Goal: Task Accomplishment & Management: Complete application form

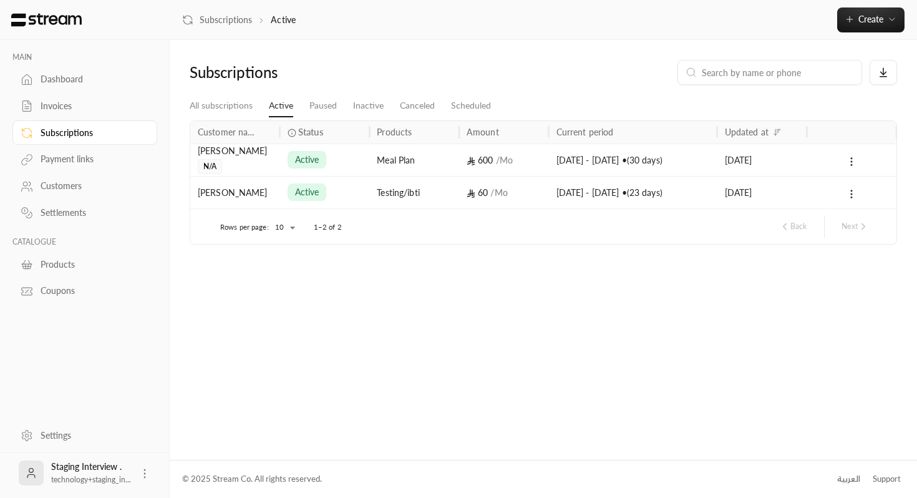
click at [240, 155] on div "[PERSON_NAME]" at bounding box center [235, 151] width 75 height 14
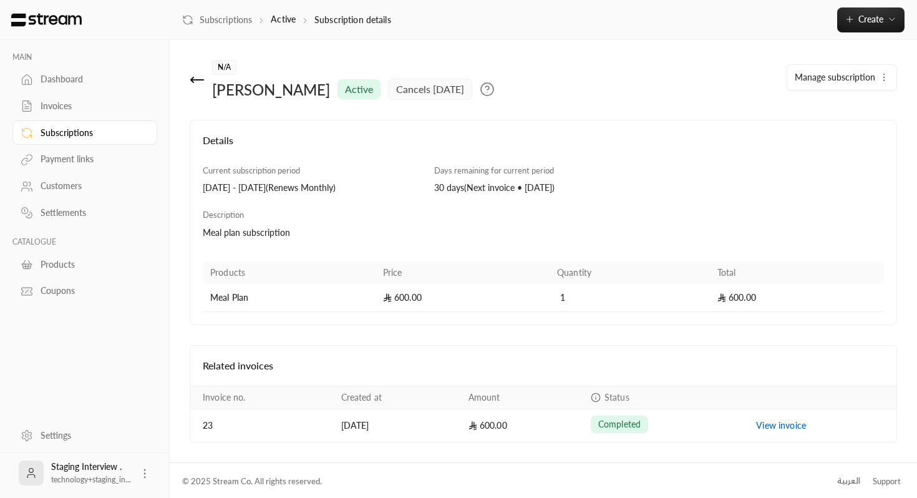
scroll to position [2, 0]
click at [480, 87] on icon at bounding box center [487, 87] width 15 height 15
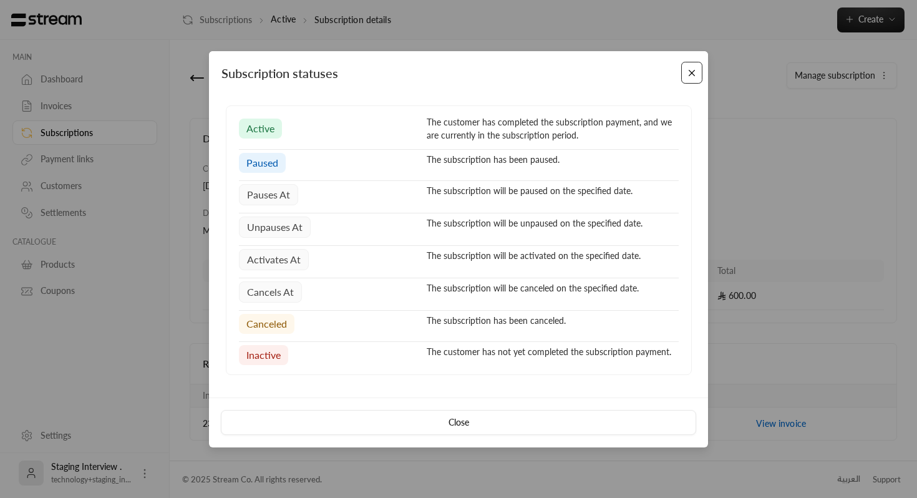
click at [689, 80] on button "Close" at bounding box center [692, 73] width 22 height 22
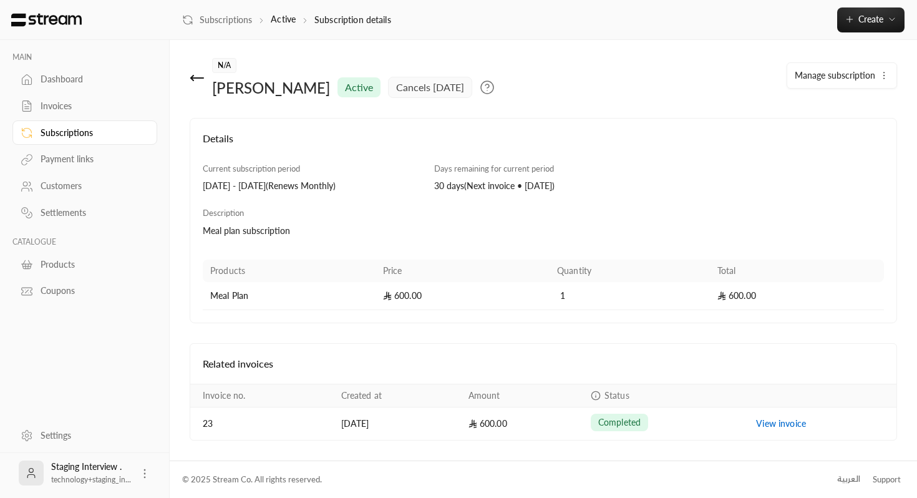
click at [197, 76] on icon at bounding box center [197, 78] width 15 height 15
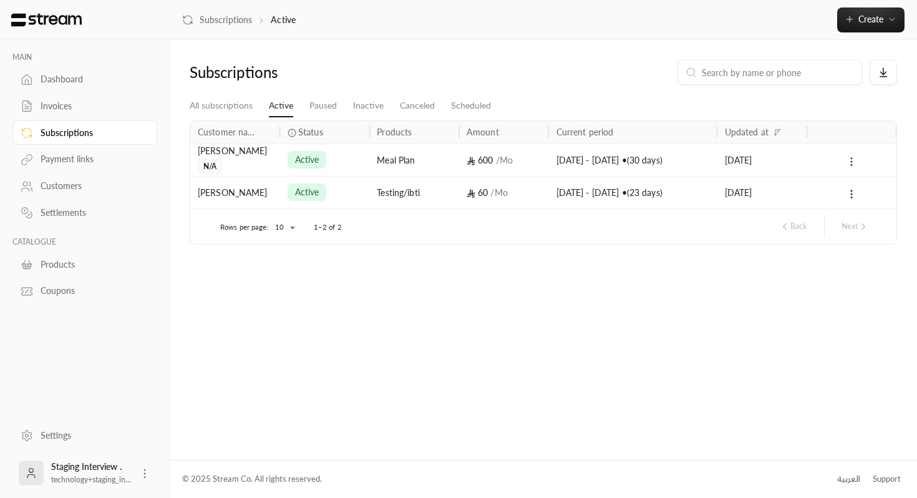
click at [849, 163] on icon at bounding box center [851, 161] width 11 height 11
click at [703, 277] on div at bounding box center [458, 249] width 917 height 498
click at [399, 105] on li "Canceled" at bounding box center [417, 106] width 51 height 22
click at [421, 106] on link "Canceled" at bounding box center [417, 106] width 35 height 22
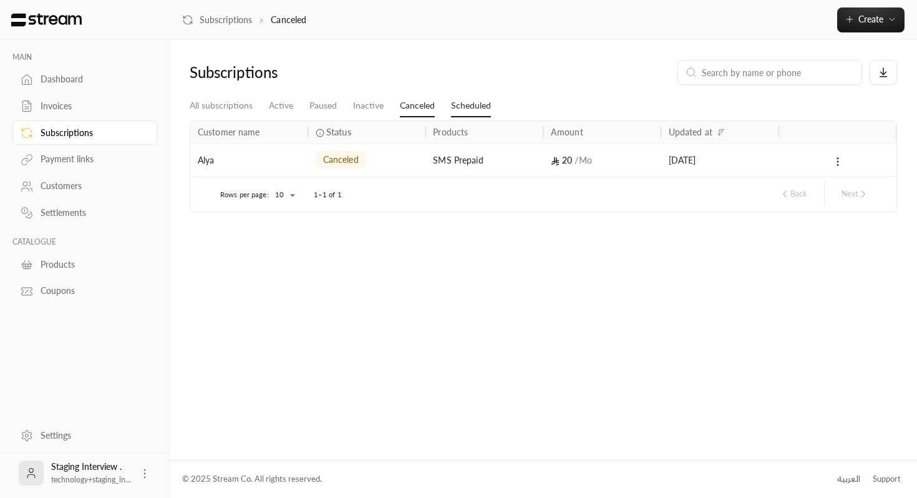
click at [486, 109] on link "Scheduled" at bounding box center [471, 106] width 40 height 22
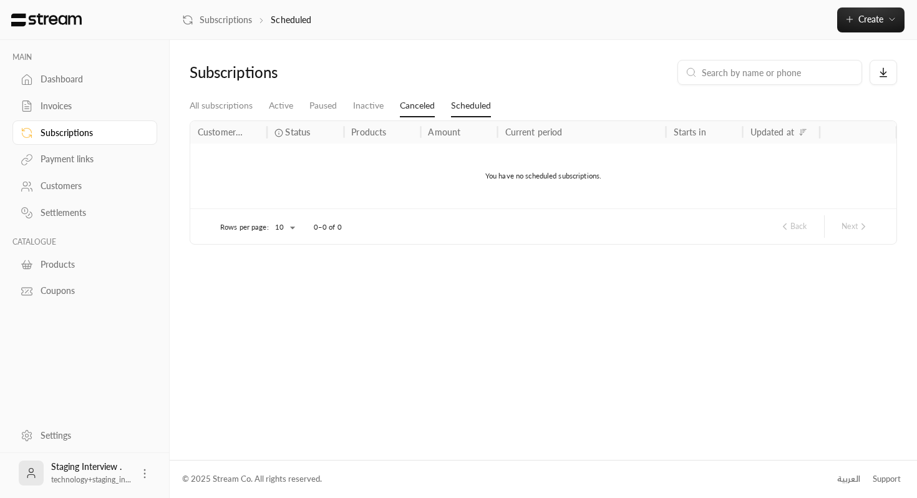
click at [412, 107] on link "Canceled" at bounding box center [417, 106] width 35 height 22
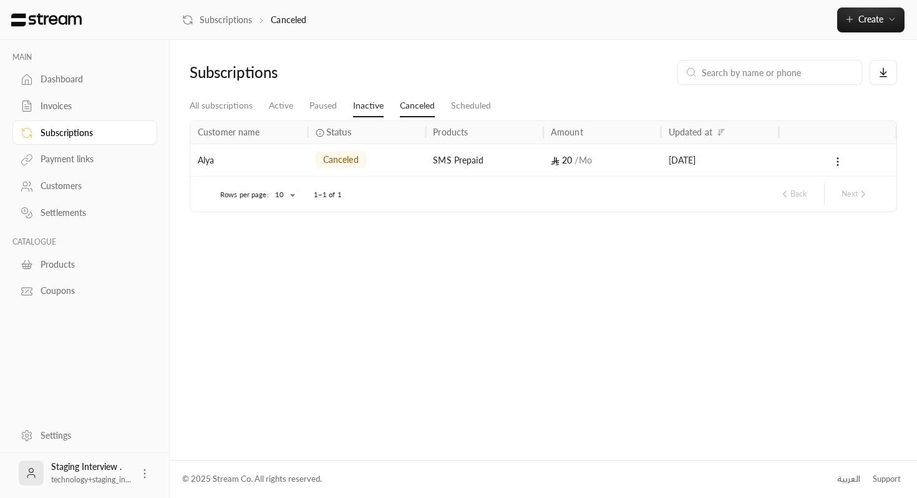
click at [368, 108] on link "Inactive" at bounding box center [368, 106] width 31 height 22
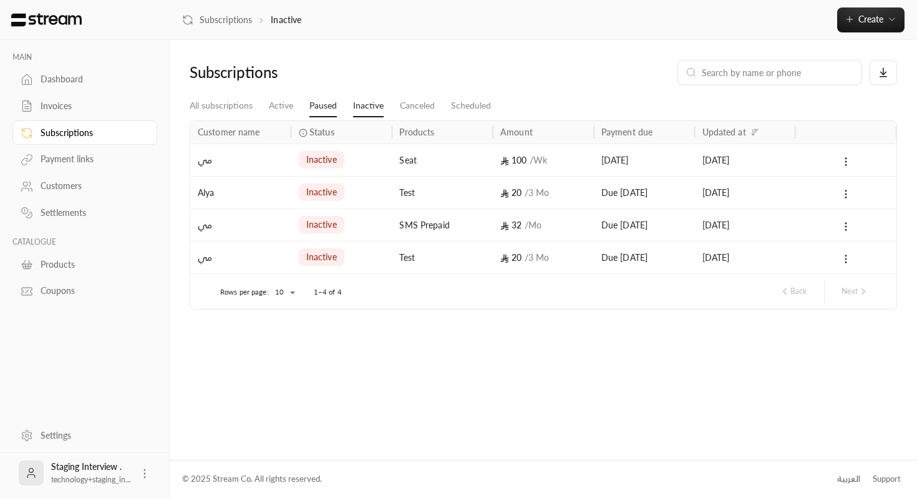
click at [331, 112] on link "Paused" at bounding box center [322, 106] width 27 height 22
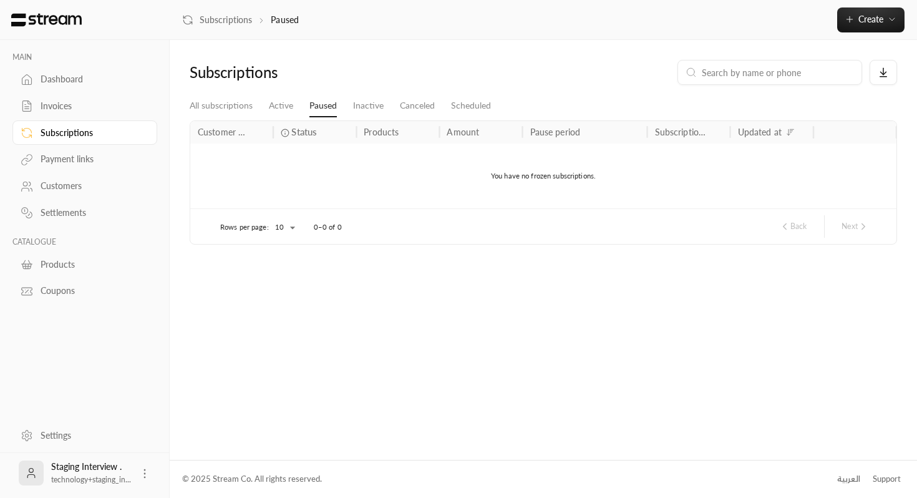
click at [255, 119] on div "Customer name Status Products Amount Pause period Subscription remaining days U…" at bounding box center [543, 181] width 720 height 128
click at [273, 117] on li "Active" at bounding box center [281, 106] width 41 height 22
click at [275, 112] on link "Active" at bounding box center [281, 106] width 24 height 22
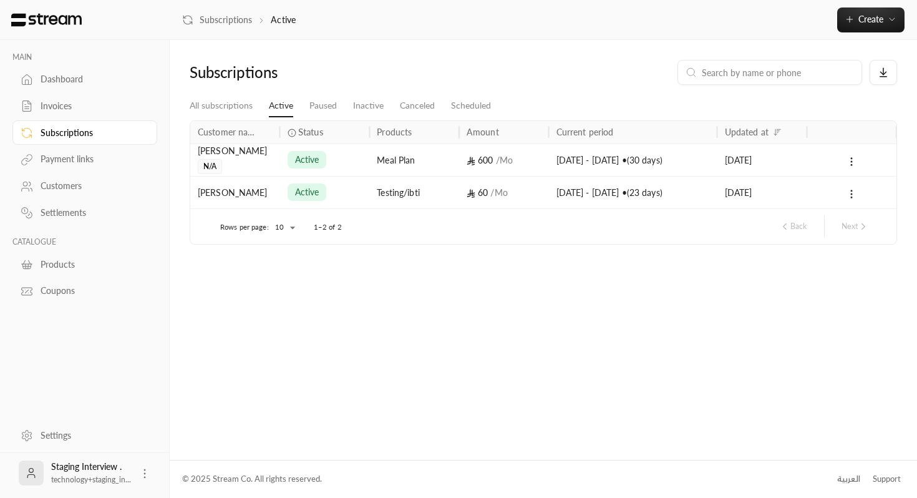
click at [84, 74] on div "Dashboard" at bounding box center [91, 79] width 101 height 12
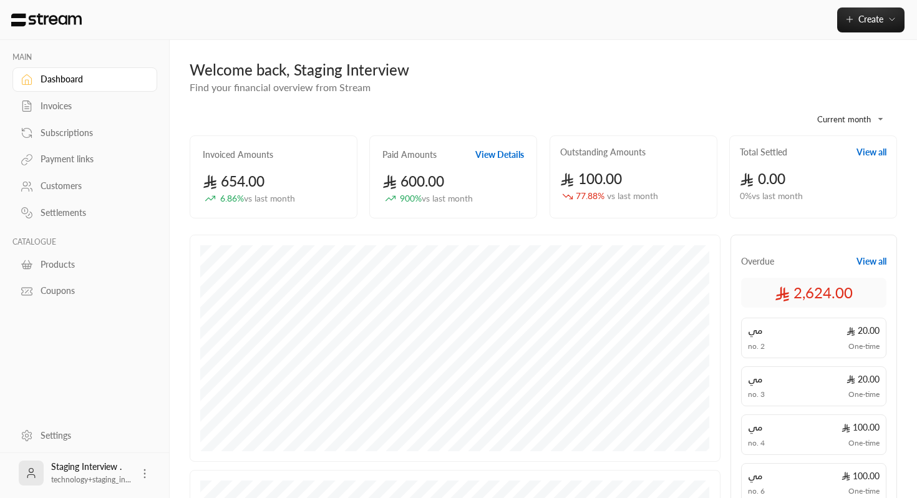
click at [81, 103] on div "Invoices" at bounding box center [91, 106] width 101 height 12
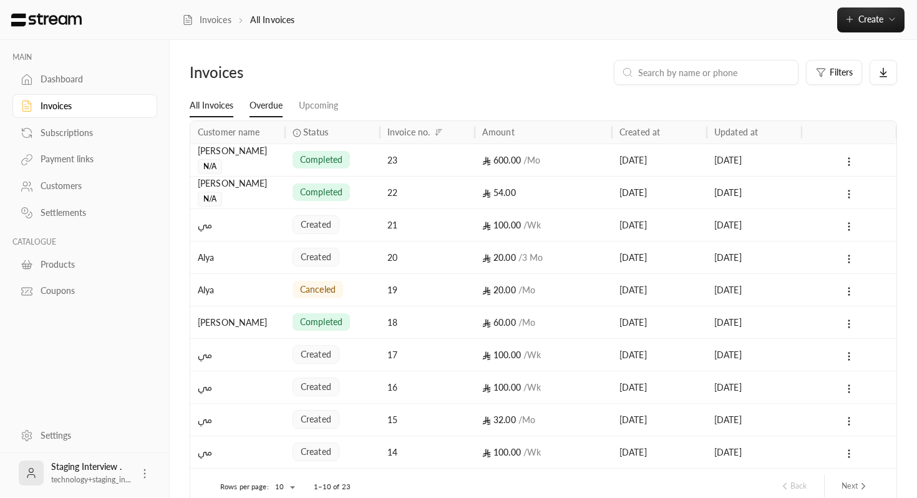
click at [273, 97] on link "Overdue" at bounding box center [266, 106] width 33 height 22
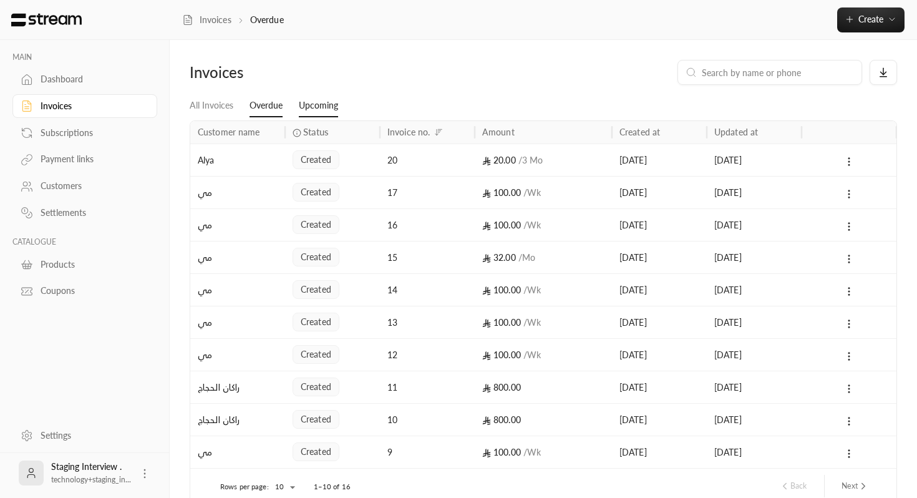
click at [321, 106] on link "Upcoming" at bounding box center [318, 106] width 39 height 22
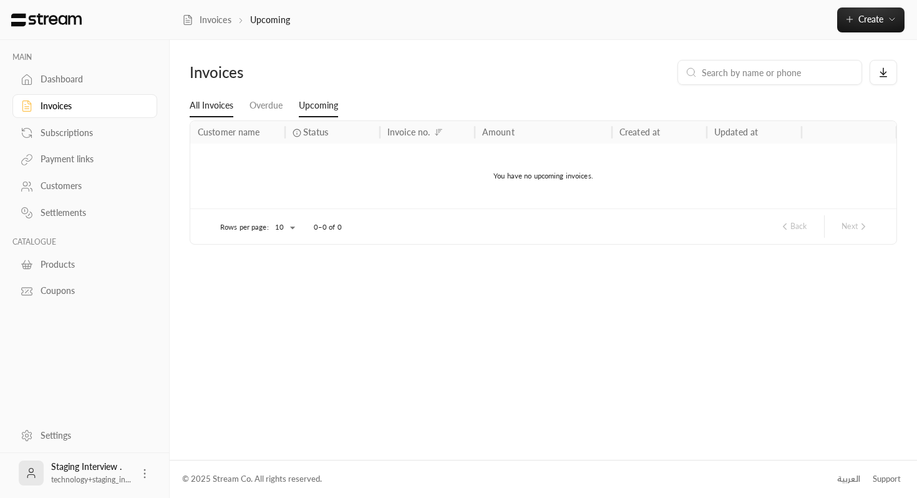
click at [196, 112] on link "All Invoices" at bounding box center [212, 106] width 44 height 22
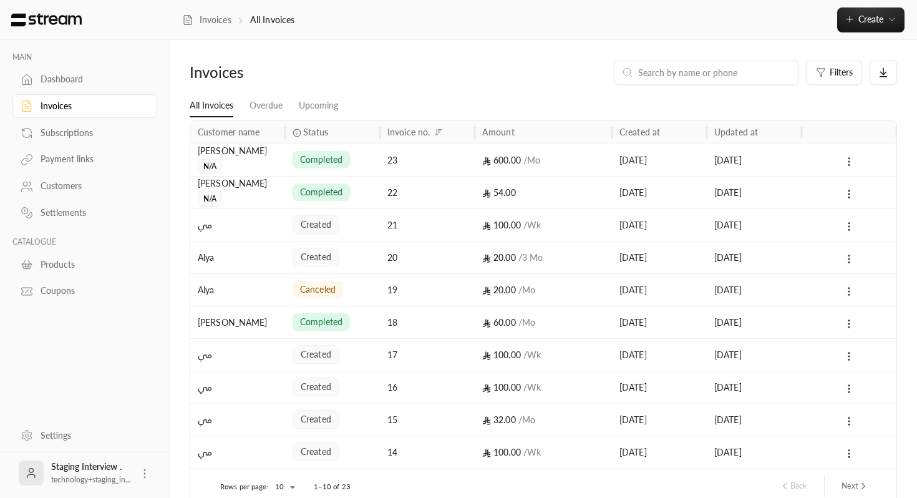
click at [92, 133] on div "Subscriptions" at bounding box center [91, 133] width 101 height 12
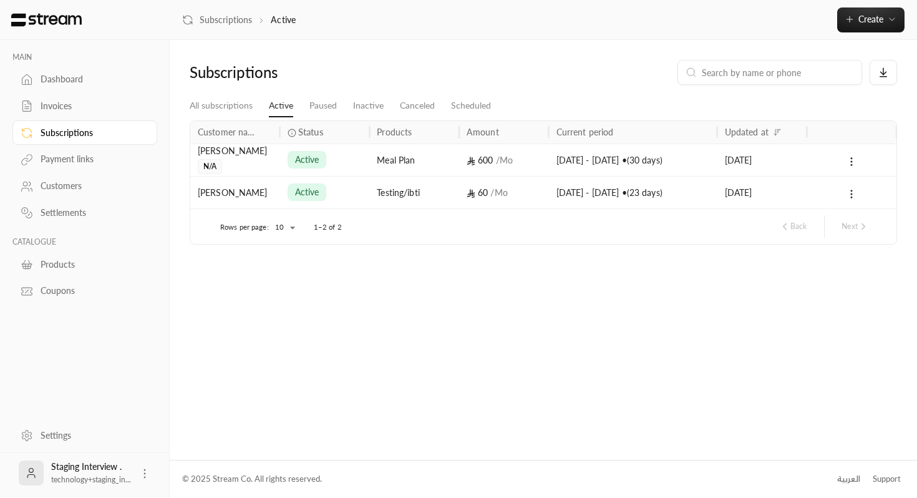
click at [75, 170] on link "Payment links" at bounding box center [84, 159] width 145 height 24
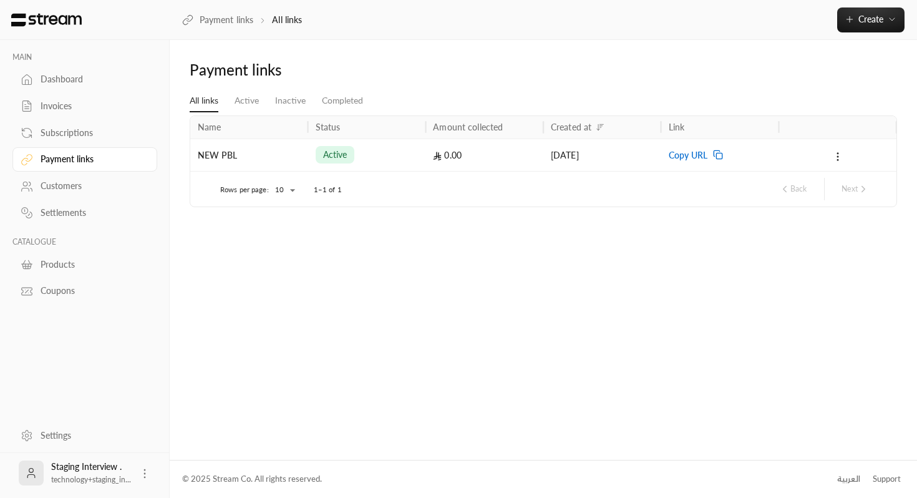
click at [82, 135] on div "Subscriptions" at bounding box center [91, 133] width 101 height 12
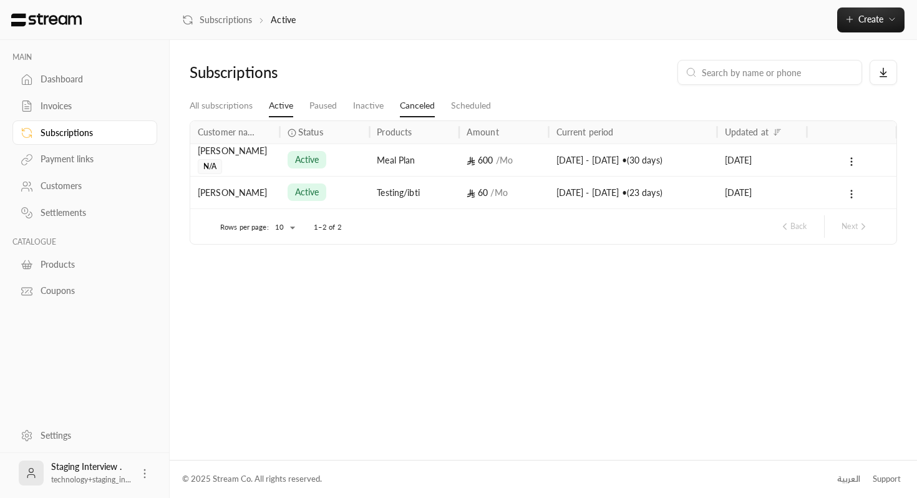
click at [420, 97] on link "Canceled" at bounding box center [417, 106] width 35 height 22
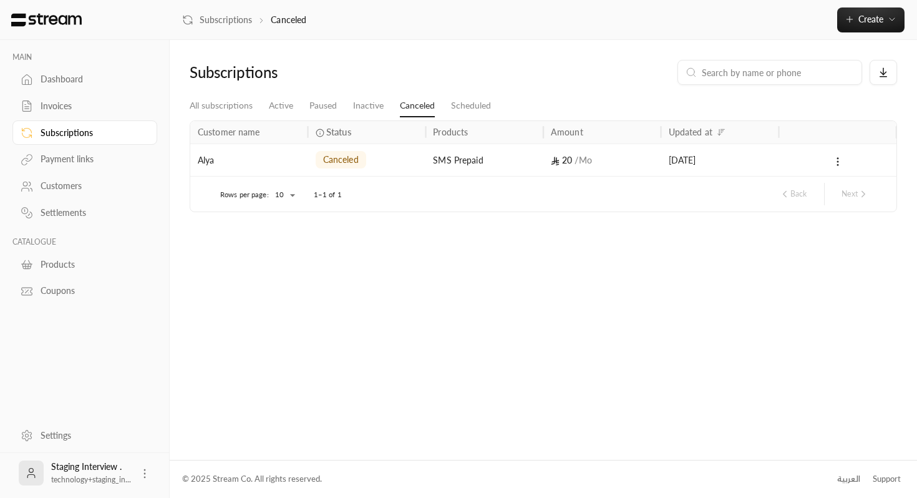
click at [418, 105] on link "Canceled" at bounding box center [417, 106] width 35 height 22
click at [475, 108] on link "Scheduled" at bounding box center [471, 106] width 40 height 22
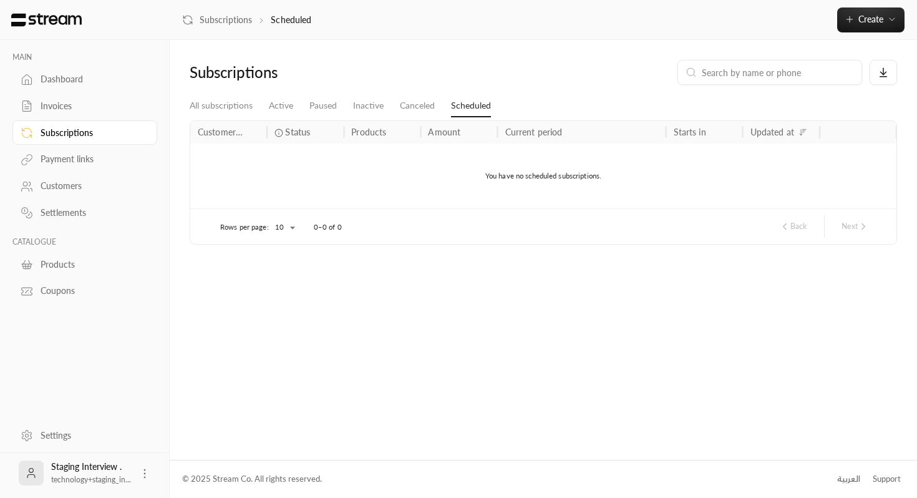
click at [79, 155] on div "Payment links" at bounding box center [91, 159] width 101 height 12
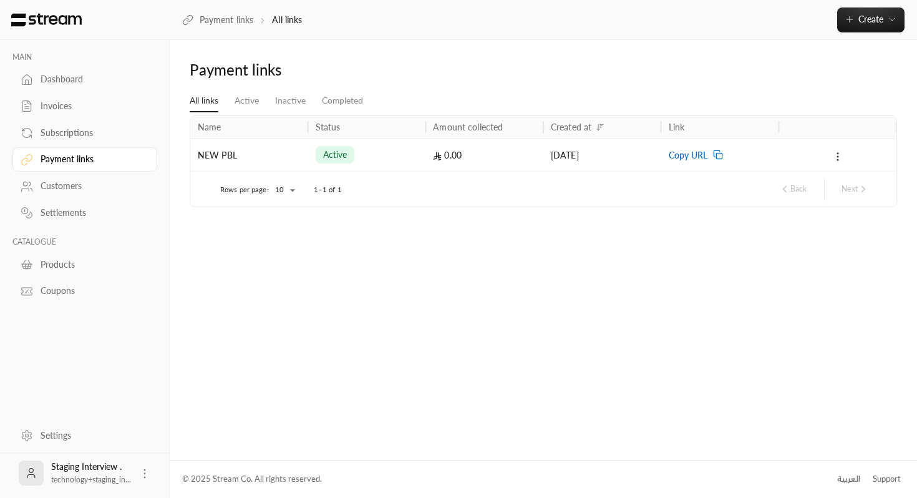
click at [97, 177] on link "Customers" at bounding box center [84, 186] width 145 height 24
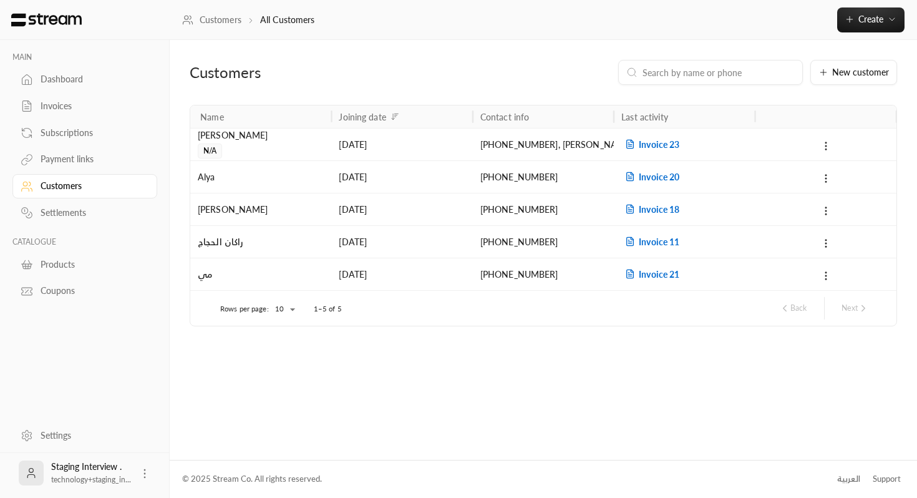
click at [389, 134] on div "[DATE]" at bounding box center [402, 145] width 126 height 32
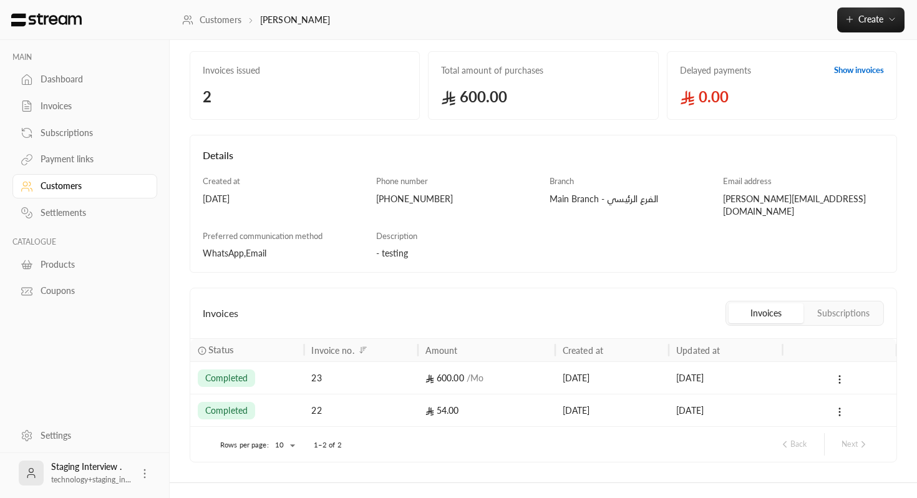
scroll to position [74, 0]
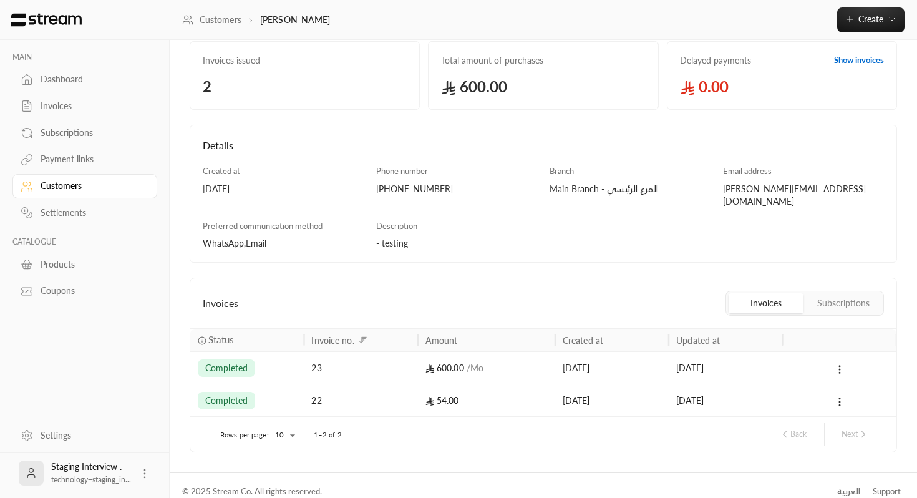
click at [352, 361] on div "23" at bounding box center [360, 368] width 99 height 32
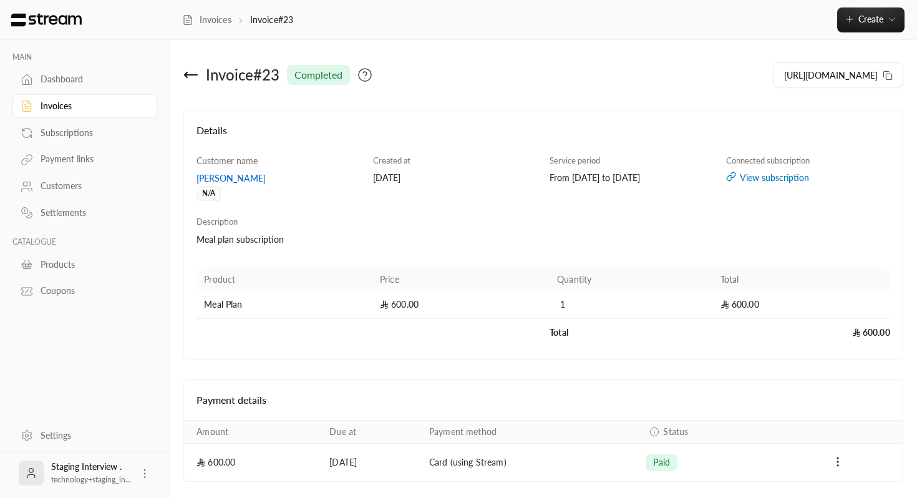
scroll to position [41, 0]
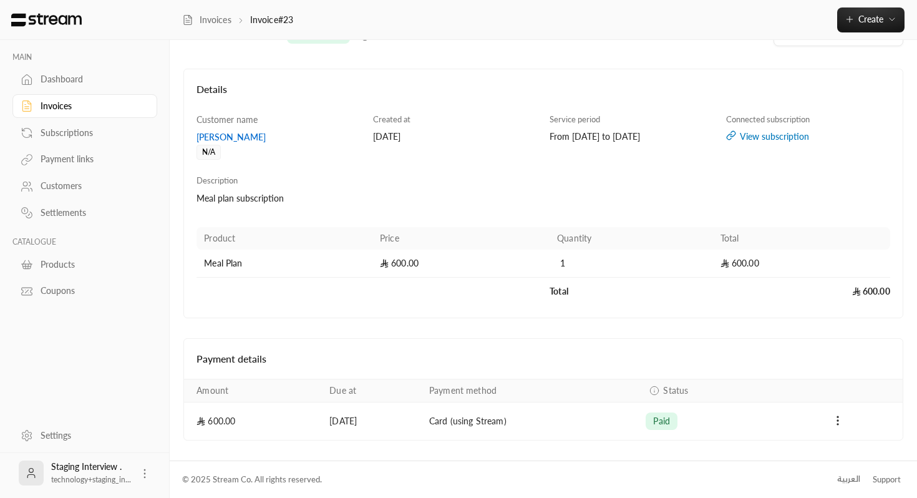
click at [105, 219] on div "Settlements" at bounding box center [91, 213] width 101 height 12
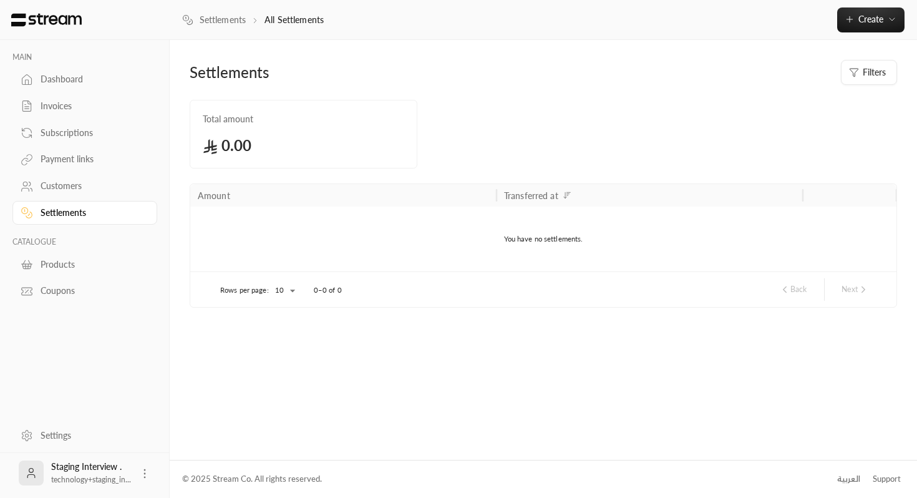
click at [97, 187] on div "Customers" at bounding box center [91, 186] width 101 height 12
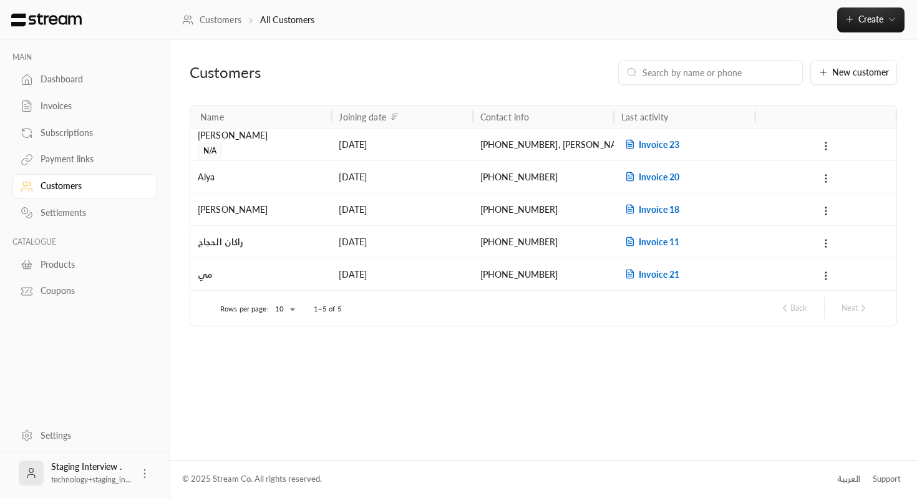
click at [90, 160] on div "Payment links" at bounding box center [91, 159] width 101 height 12
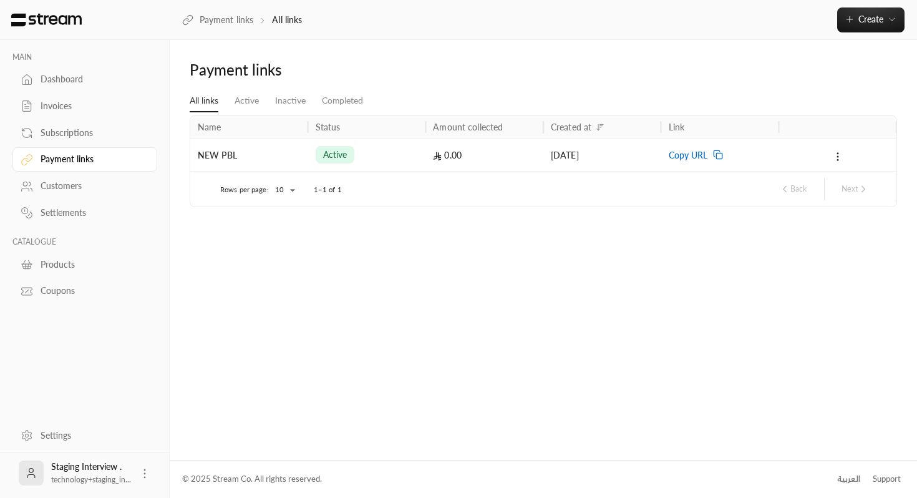
click at [104, 129] on div "Subscriptions" at bounding box center [91, 133] width 101 height 12
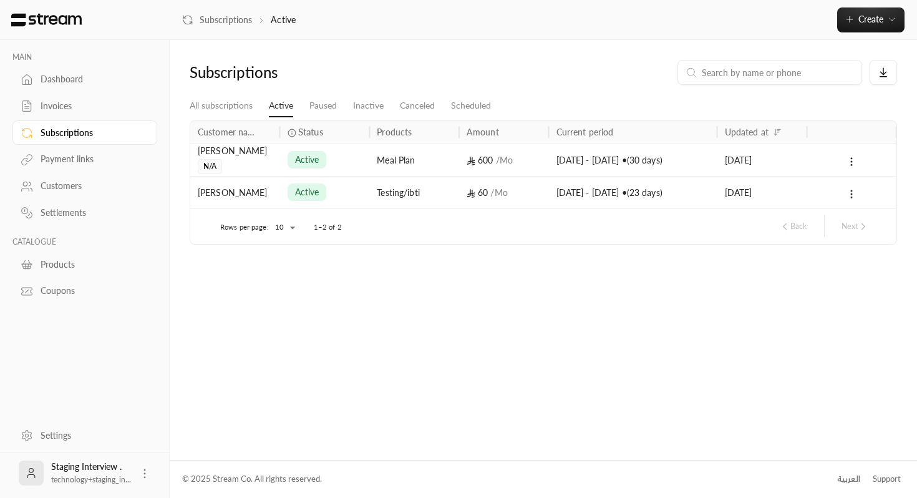
click at [92, 77] on div "Dashboard" at bounding box center [91, 79] width 101 height 12
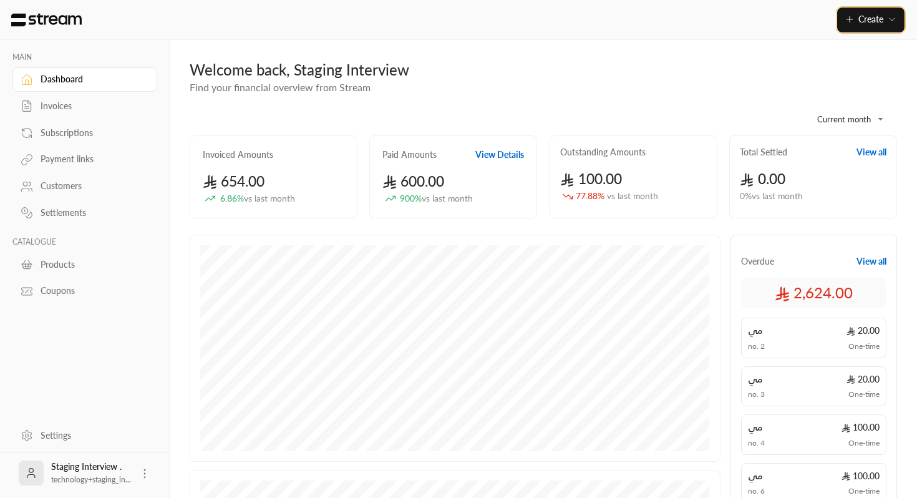
click at [888, 19] on icon "button" at bounding box center [892, 19] width 10 height 10
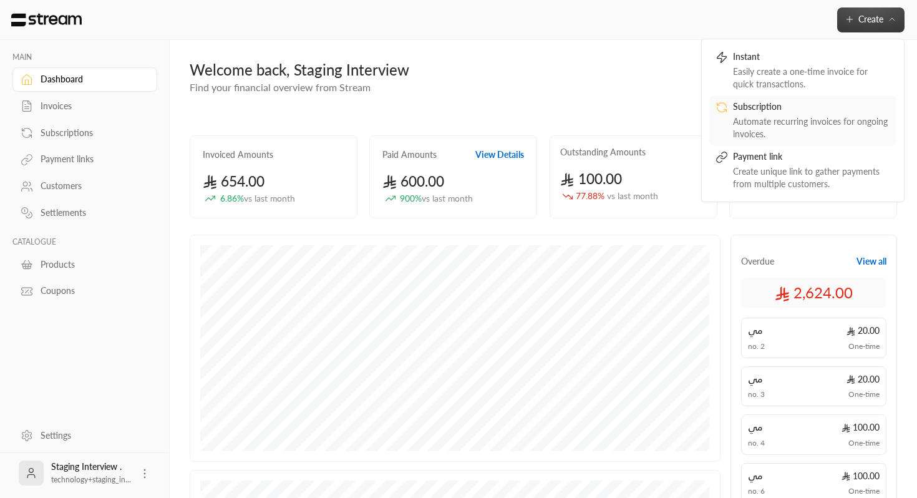
click at [799, 120] on div "Automate recurring invoices for ongoing invoices." at bounding box center [811, 127] width 157 height 25
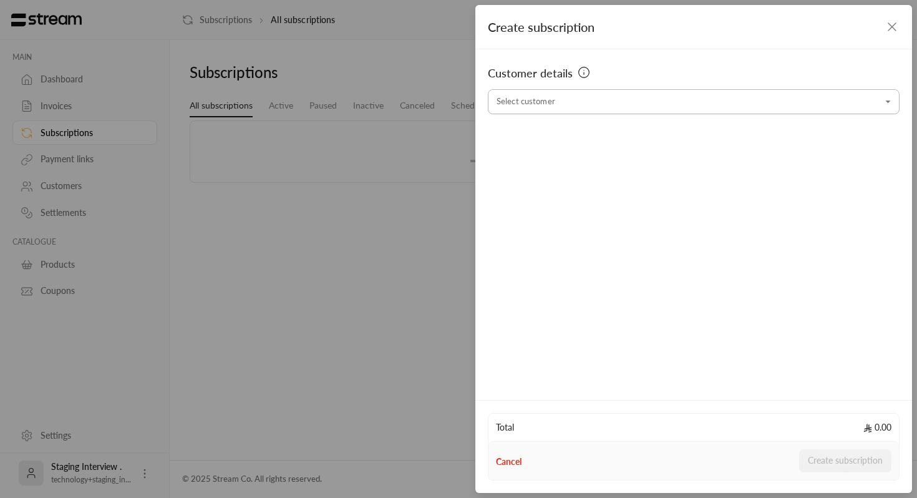
click at [645, 94] on input "Select customer" at bounding box center [694, 102] width 412 height 22
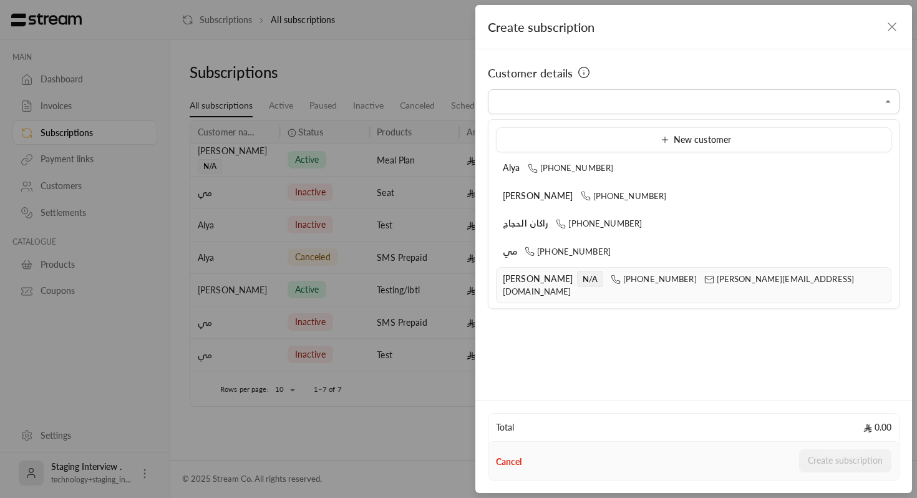
click at [517, 280] on span "[PERSON_NAME]" at bounding box center [538, 278] width 71 height 11
type input "**********"
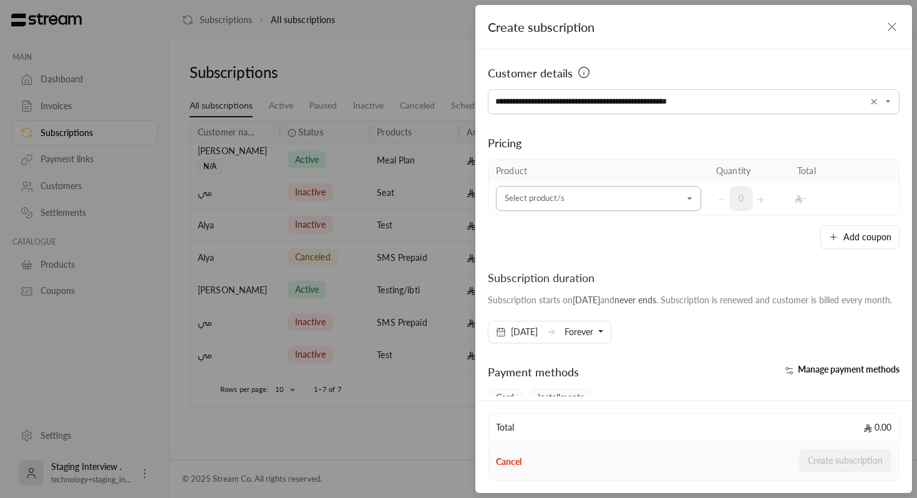
click at [559, 195] on input "Select customer" at bounding box center [598, 199] width 205 height 22
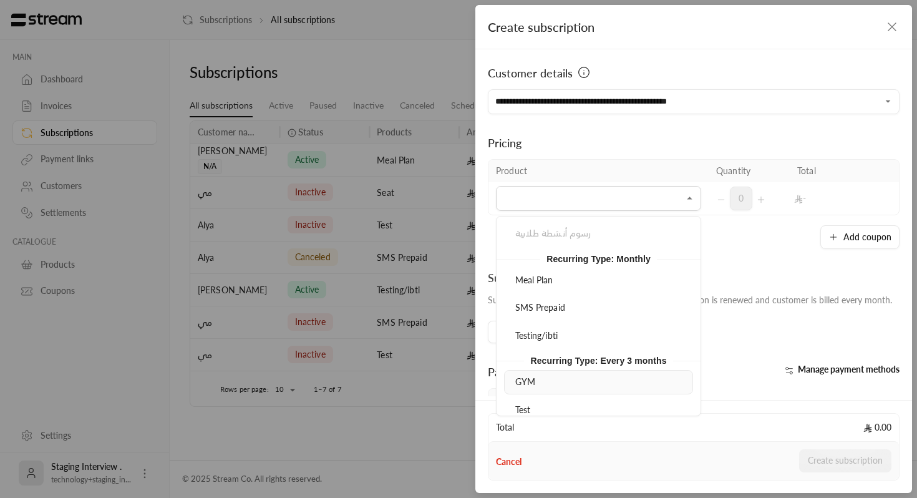
scroll to position [162, 0]
click at [567, 286] on li "Meal Plan" at bounding box center [598, 280] width 189 height 24
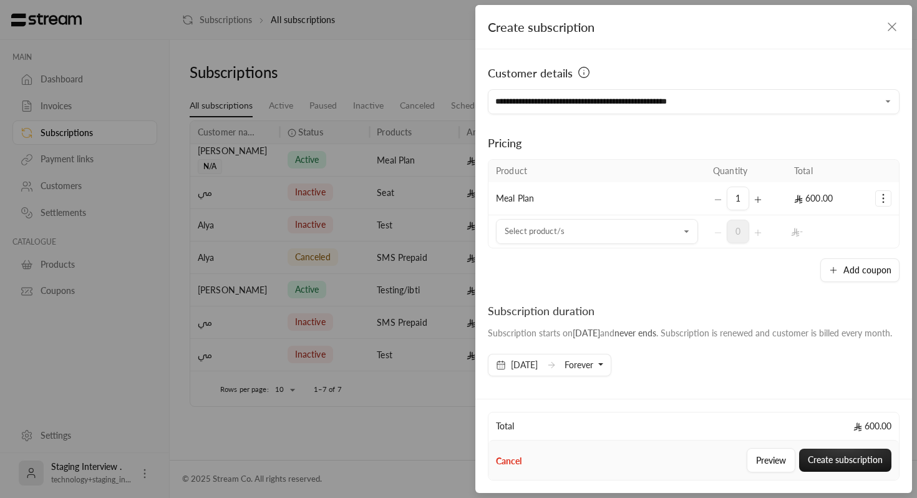
click at [774, 198] on div "1" at bounding box center [746, 199] width 66 height 24
click at [755, 198] on icon "Selected Products" at bounding box center [758, 200] width 10 height 10
click at [726, 289] on div "**********" at bounding box center [693, 222] width 437 height 347
click at [884, 195] on circle "Selected Products" at bounding box center [883, 195] width 1 height 1
click at [834, 232] on span "Add coupon" at bounding box center [833, 230] width 43 height 10
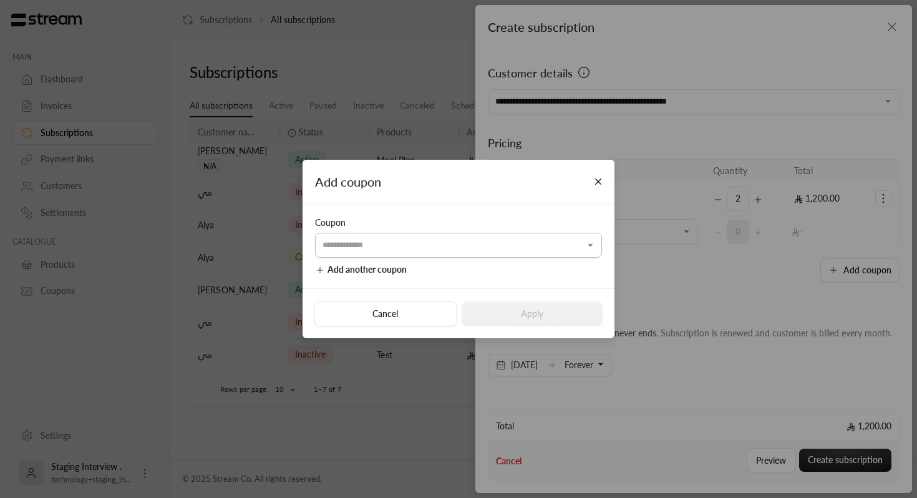
click at [464, 246] on input "Select customer" at bounding box center [458, 246] width 287 height 22
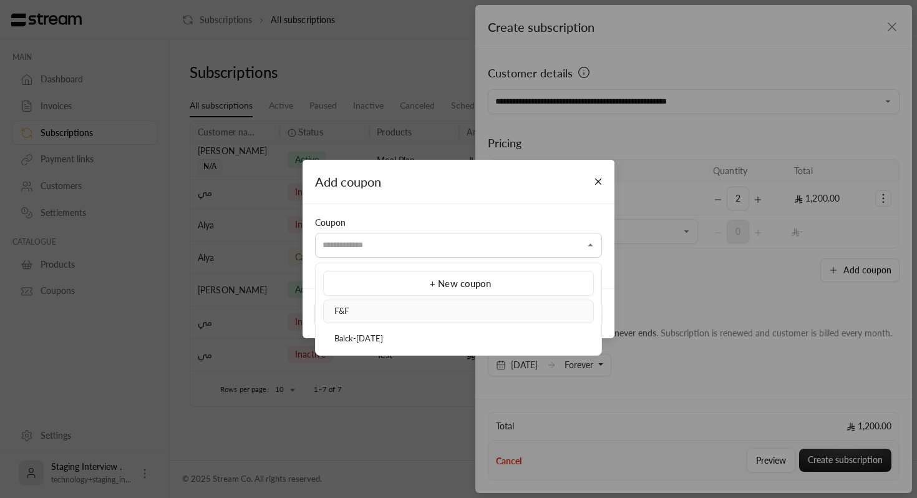
click at [449, 301] on li "F&F" at bounding box center [458, 311] width 271 height 24
type input "***"
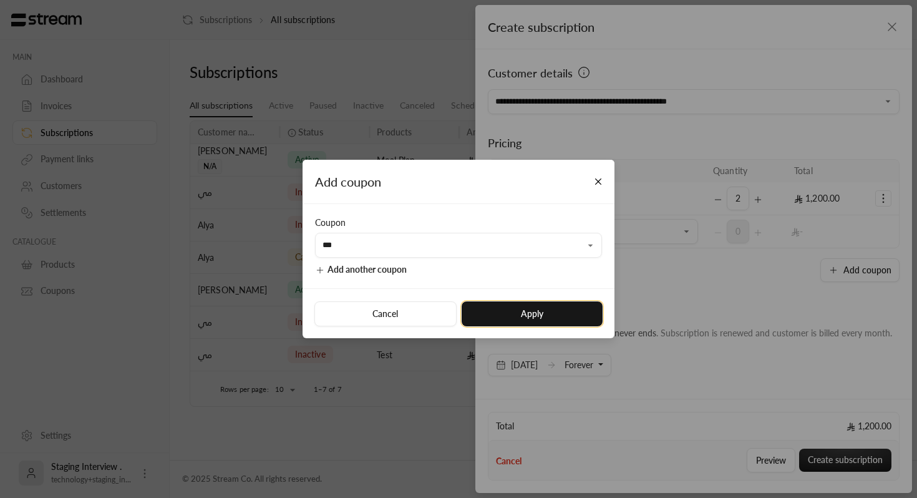
click at [525, 313] on button "Apply" at bounding box center [532, 313] width 141 height 25
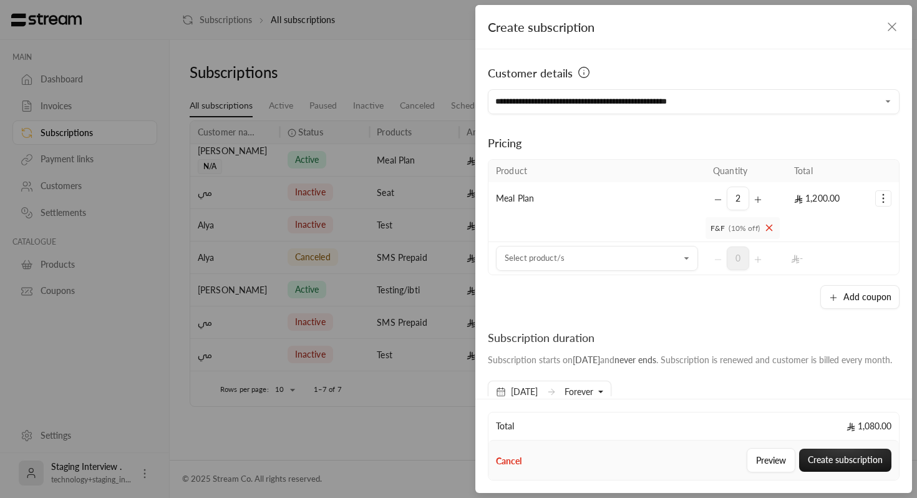
click at [696, 311] on div "**********" at bounding box center [693, 222] width 437 height 347
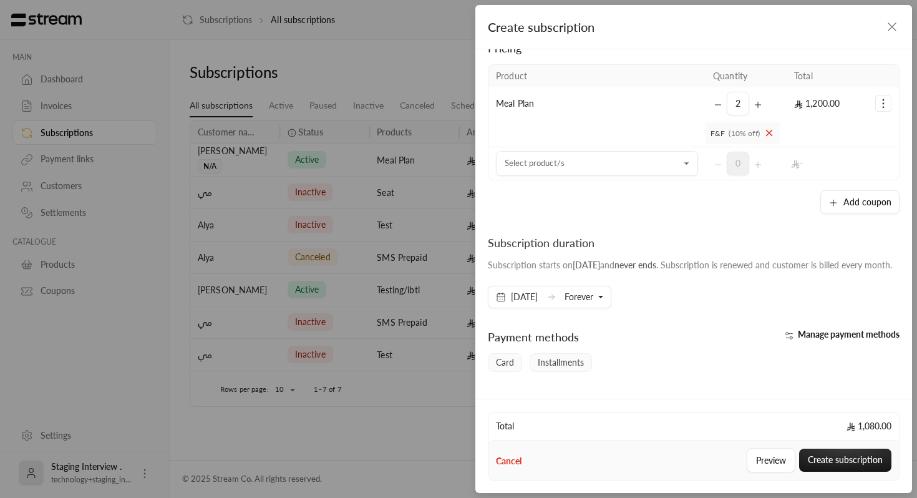
scroll to position [99, 0]
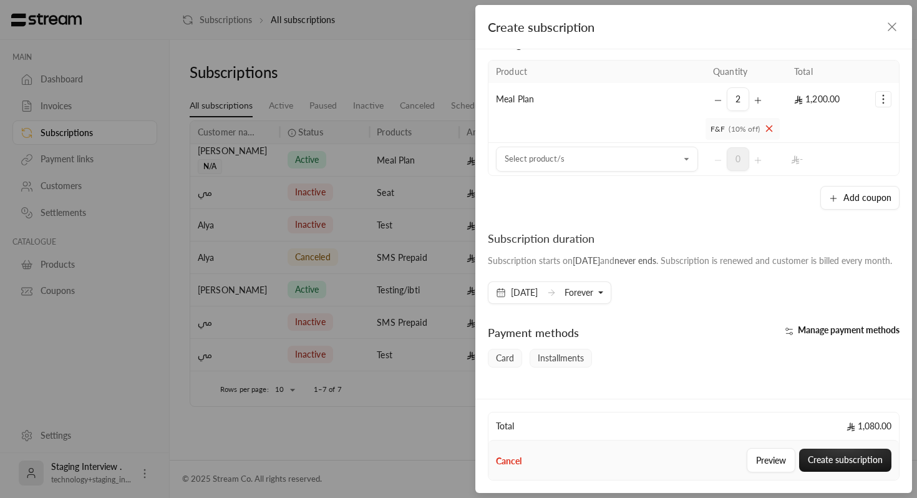
click at [590, 303] on button "Forever" at bounding box center [584, 292] width 39 height 21
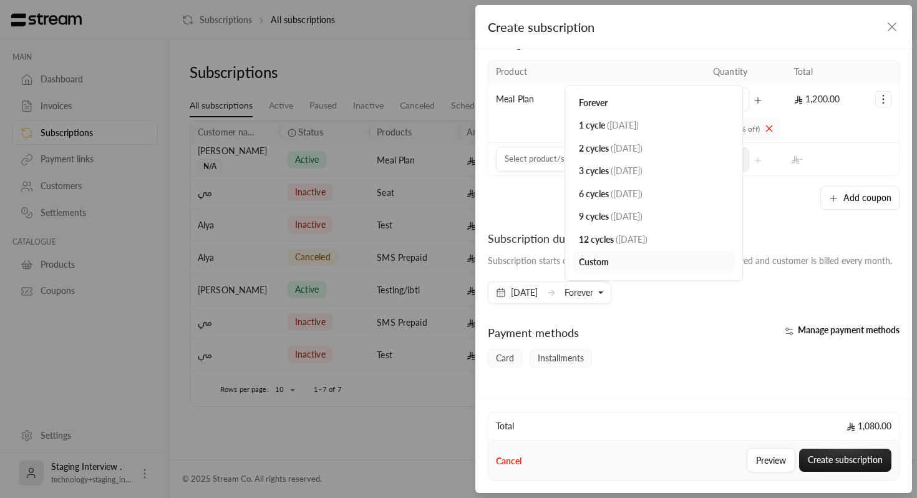
click at [519, 304] on span "[DATE]" at bounding box center [516, 292] width 57 height 22
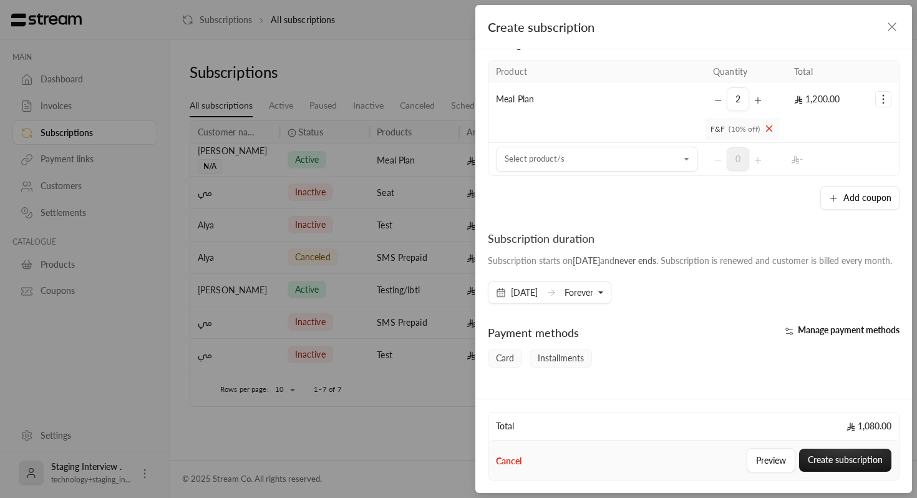
click at [508, 298] on span "[DATE]" at bounding box center [516, 292] width 57 height 22
click at [509, 299] on span "[DATE]" at bounding box center [517, 292] width 42 height 12
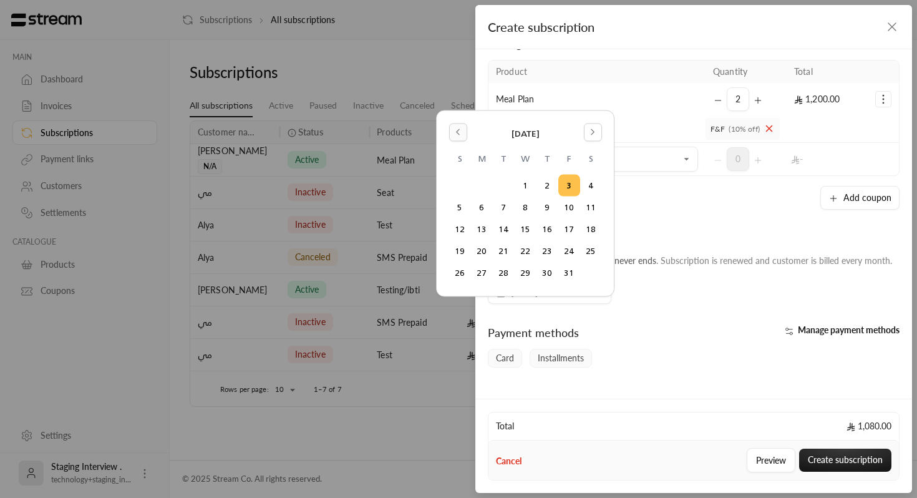
click at [457, 134] on icon "Go to the Previous Month" at bounding box center [458, 132] width 9 height 9
click at [483, 188] on button "1" at bounding box center [482, 185] width 21 height 21
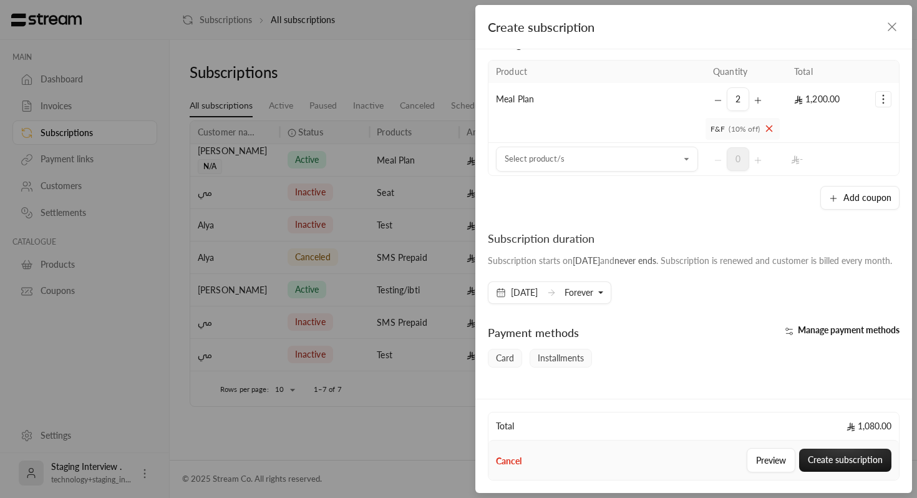
click at [593, 298] on span "Forever" at bounding box center [579, 292] width 29 height 11
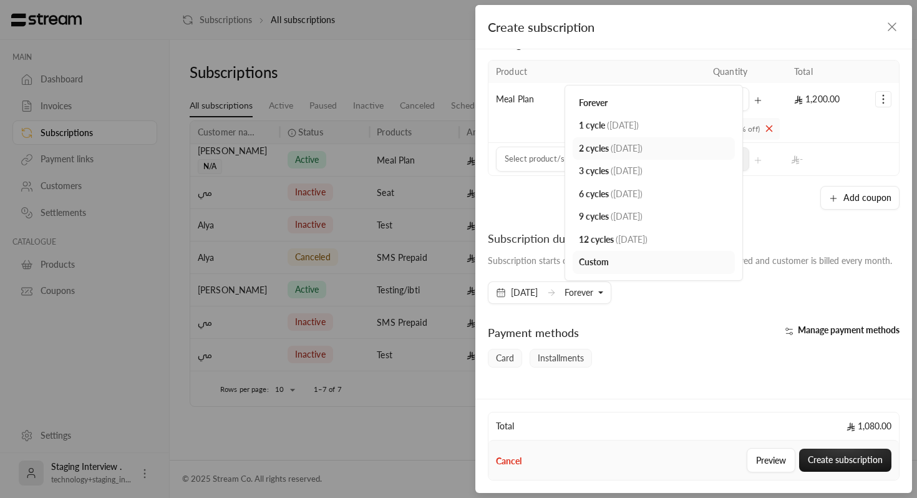
click at [621, 149] on link "2 cycles ( [DATE] )" at bounding box center [654, 148] width 162 height 23
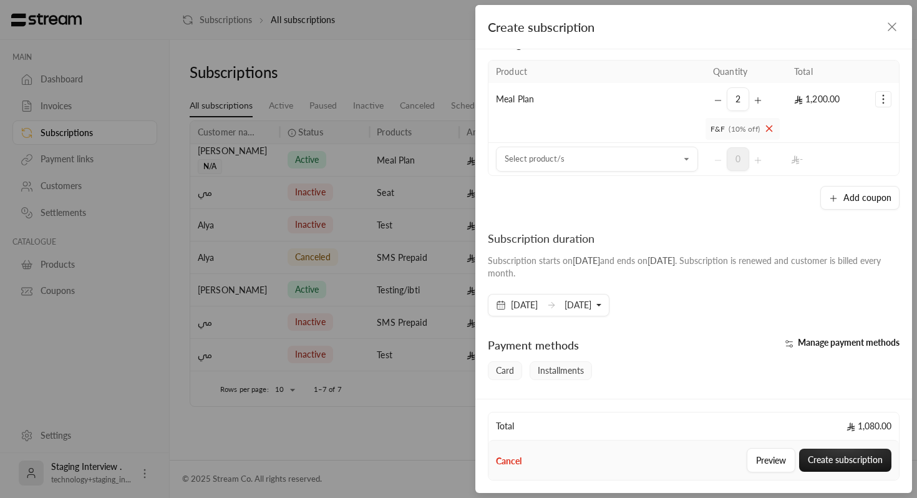
click at [592, 306] on span "[DATE]" at bounding box center [578, 304] width 27 height 11
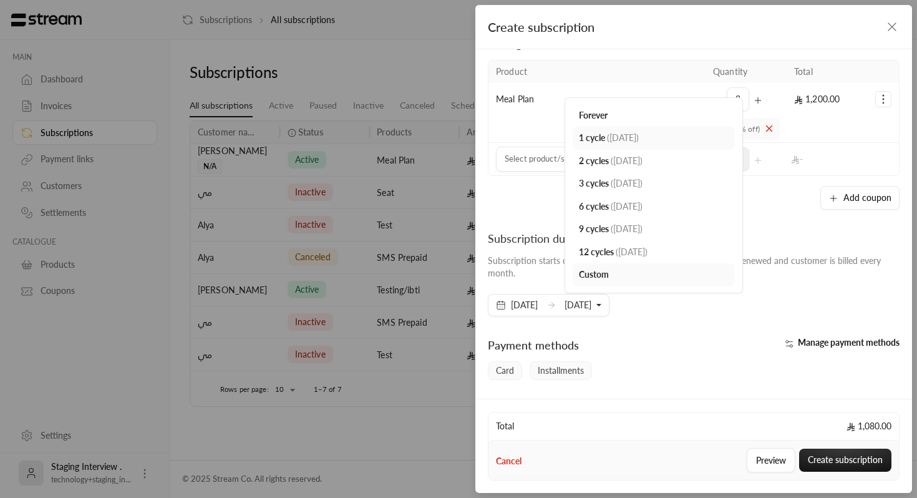
click at [639, 139] on span "( [DATE] )" at bounding box center [623, 137] width 32 height 11
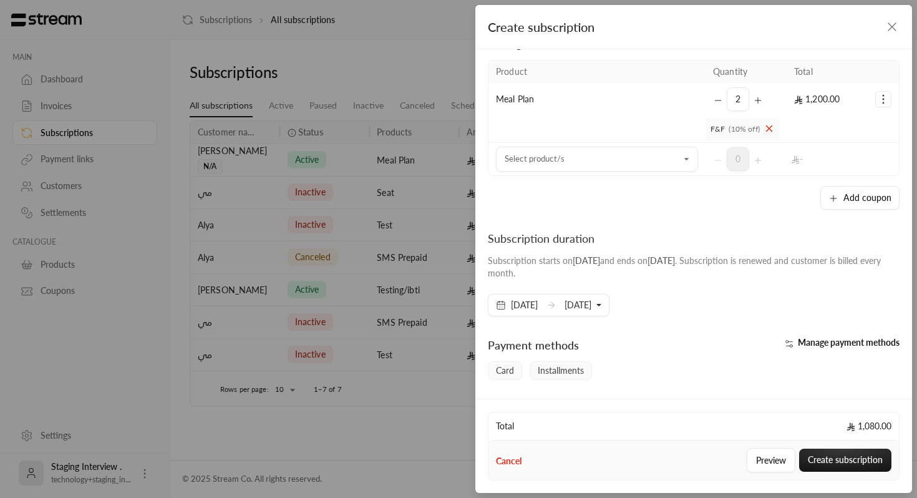
click at [654, 308] on div "Subscription duration Subscription starts on [DATE] and ends on [DATE] . Subscr…" at bounding box center [694, 273] width 424 height 87
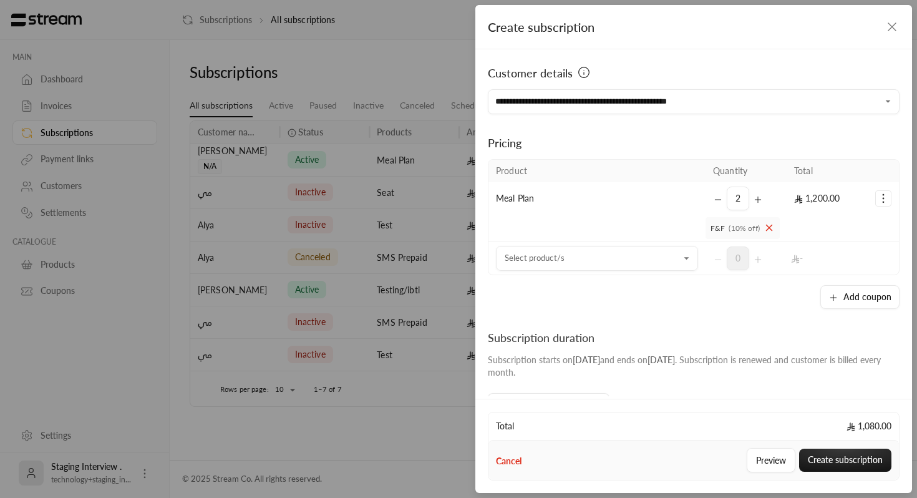
scroll to position [203, 0]
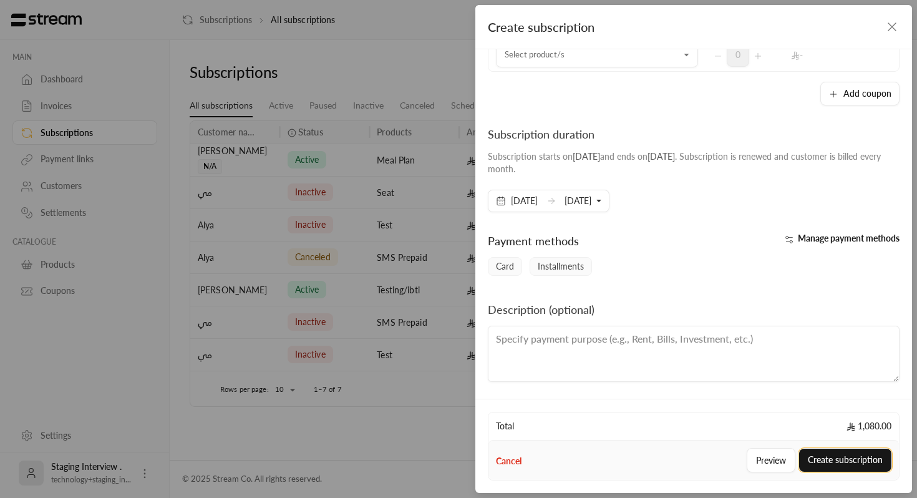
click at [825, 460] on button "Create subscription" at bounding box center [845, 460] width 92 height 23
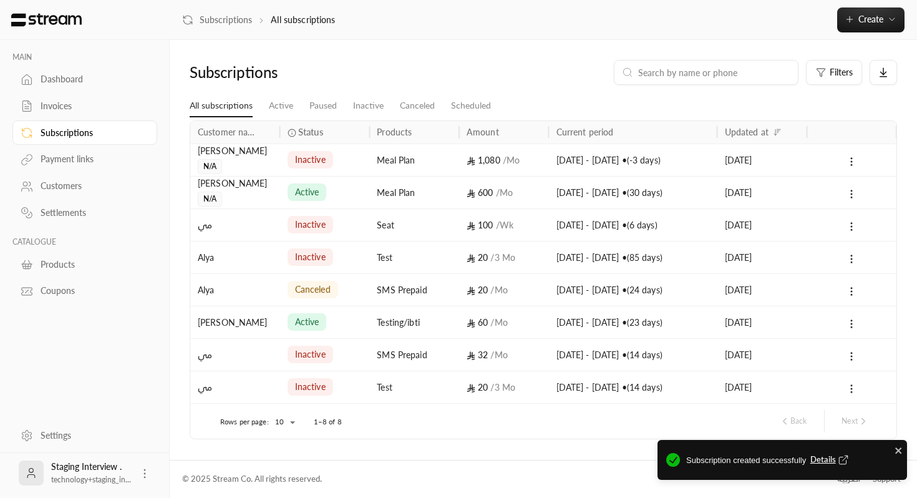
click at [825, 459] on span "Details" at bounding box center [831, 460] width 41 height 12
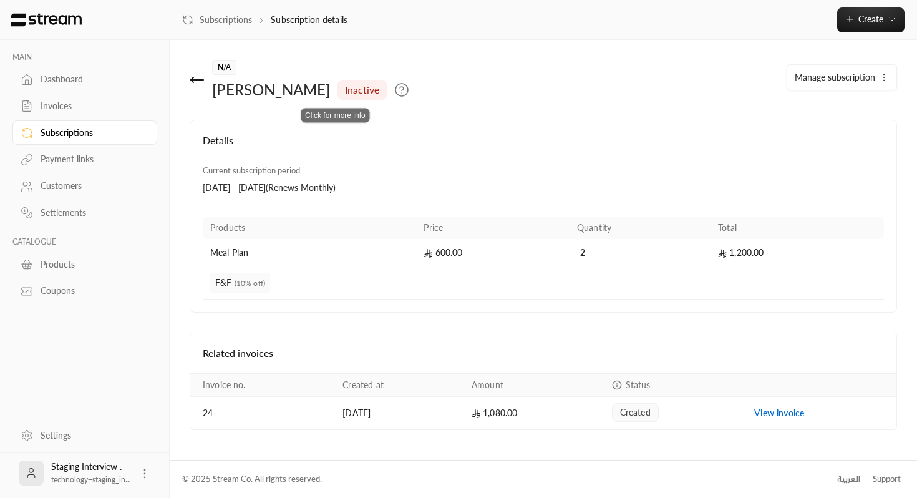
click at [394, 90] on icon at bounding box center [401, 89] width 15 height 15
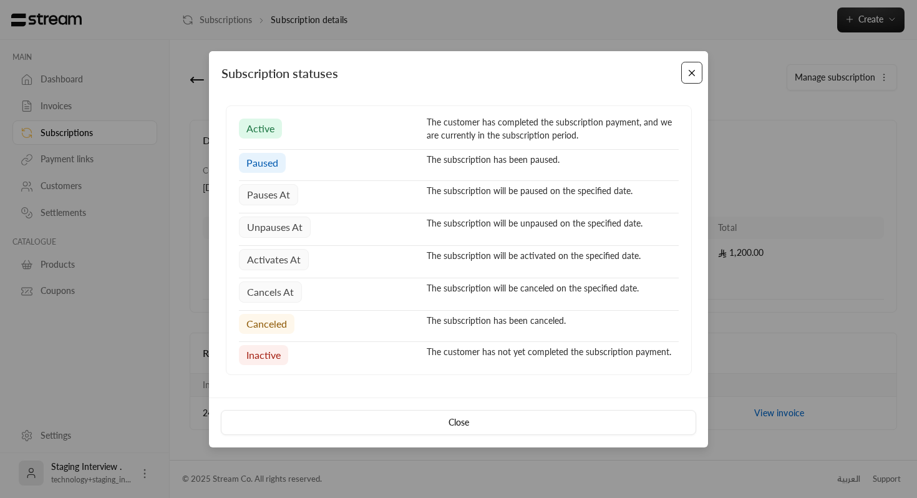
click at [684, 75] on button "Close" at bounding box center [692, 73] width 22 height 22
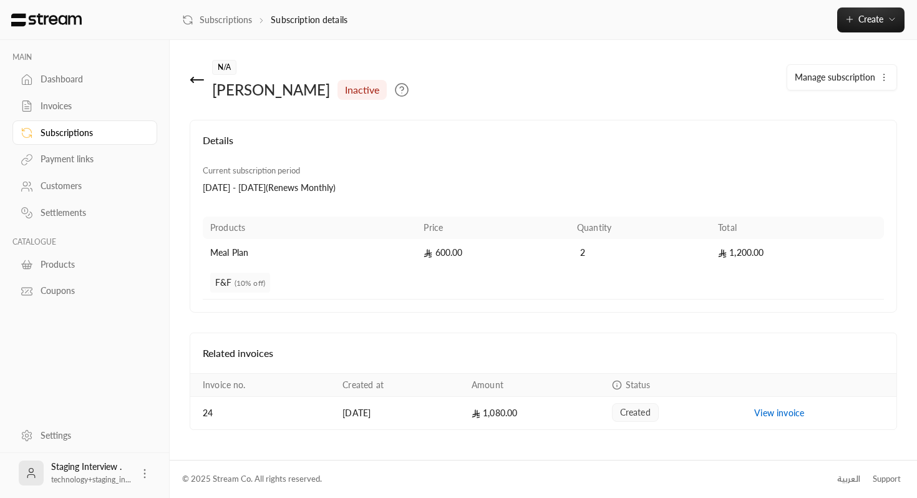
click at [105, 107] on div "Invoices" at bounding box center [91, 106] width 101 height 12
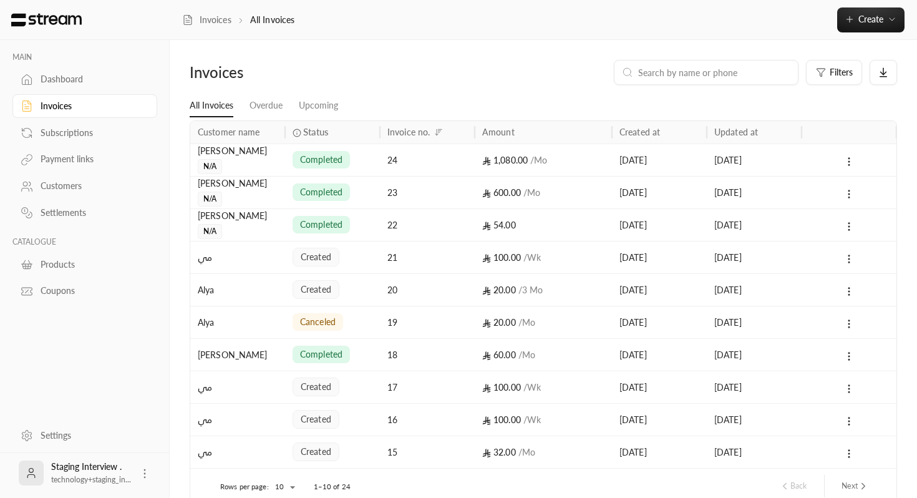
click at [90, 74] on div "Dashboard" at bounding box center [91, 79] width 101 height 12
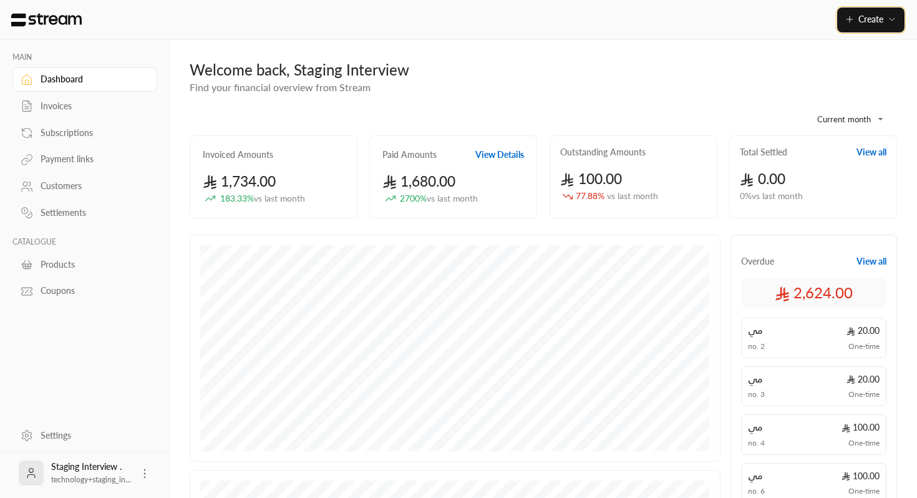
click at [864, 24] on button "Create" at bounding box center [870, 19] width 67 height 25
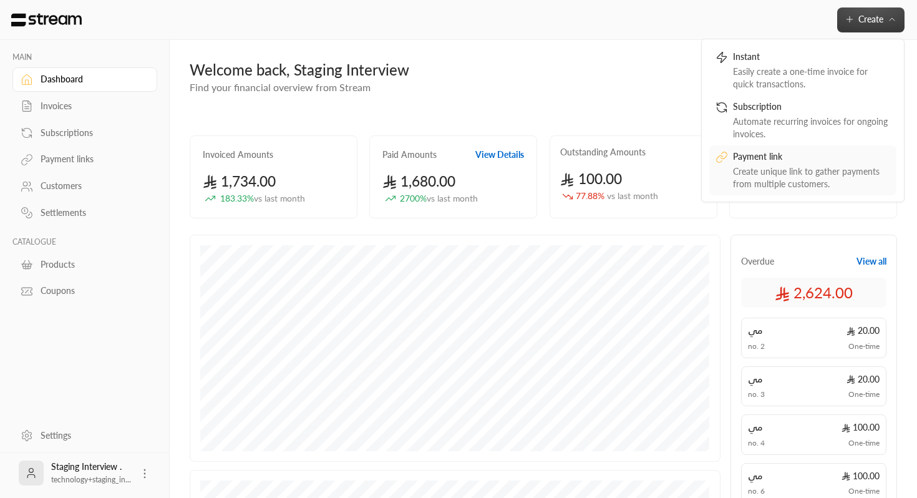
click at [832, 189] on div "Create unique link to gather payments from multiple customers." at bounding box center [811, 177] width 157 height 25
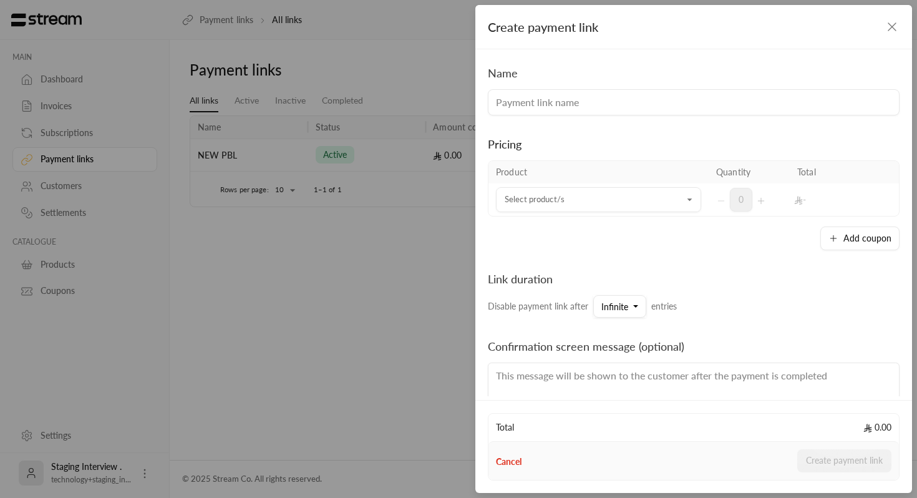
click at [309, 260] on div "Create payment link Name Pricing Product Quantity Total Select product/s Select…" at bounding box center [458, 249] width 917 height 498
click at [892, 27] on icon "button" at bounding box center [892, 26] width 15 height 15
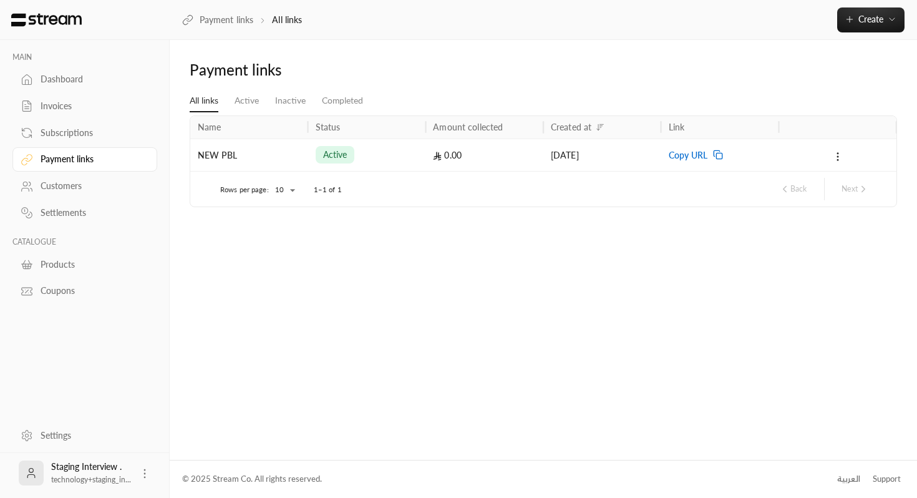
click at [465, 151] on div "0.00" at bounding box center [484, 155] width 103 height 32
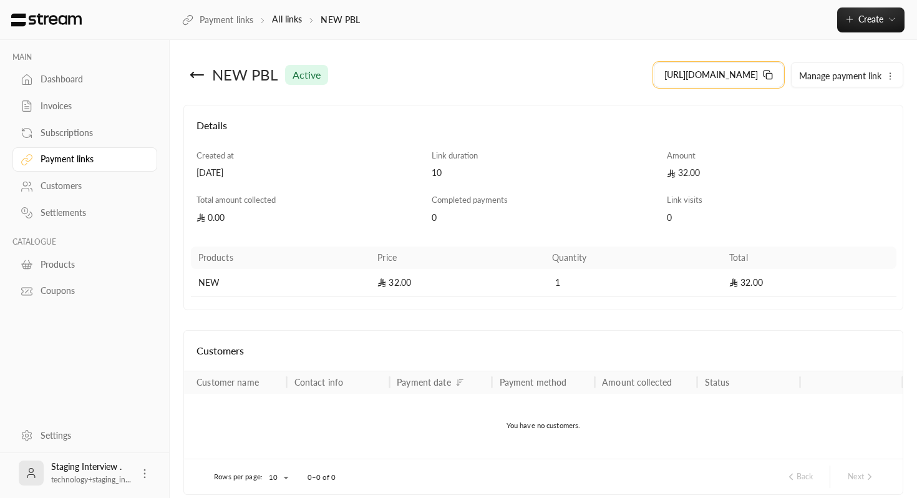
click at [764, 74] on icon at bounding box center [767, 74] width 6 height 6
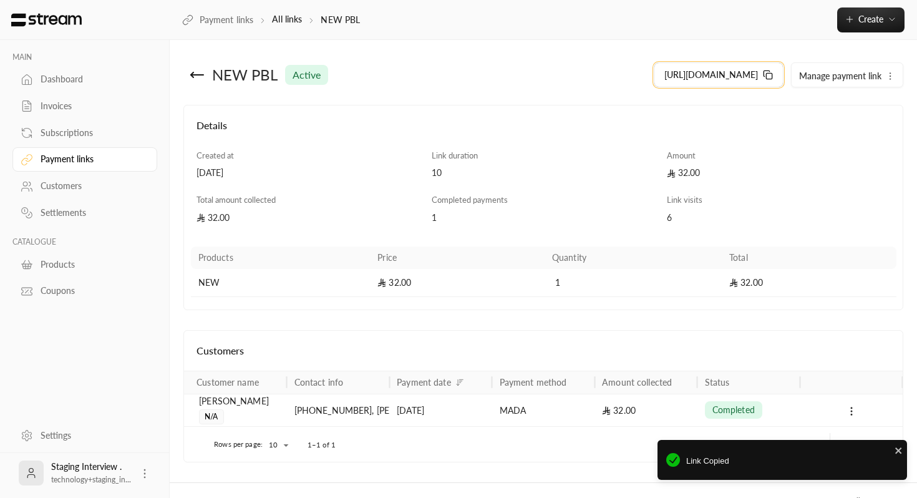
scroll to position [22, 0]
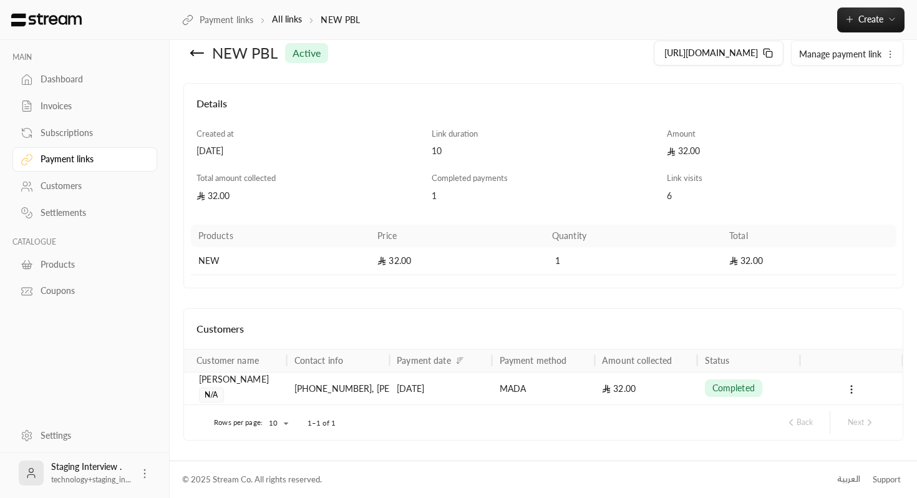
click at [521, 377] on div "MADA" at bounding box center [544, 389] width 88 height 32
click at [402, 385] on div "[DATE]" at bounding box center [441, 389] width 88 height 32
click at [202, 389] on span "N/A" at bounding box center [211, 394] width 24 height 15
click at [782, 401] on div "completed" at bounding box center [749, 389] width 88 height 32
click at [848, 390] on icon at bounding box center [851, 389] width 11 height 11
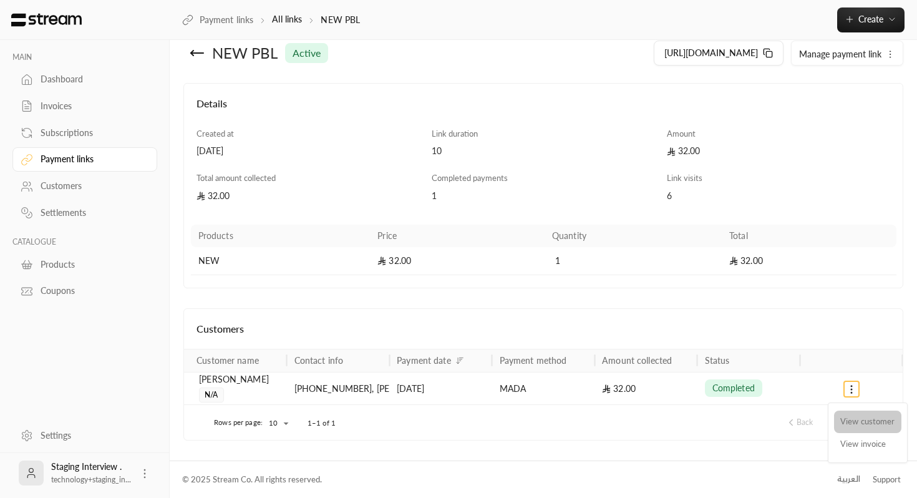
click at [847, 423] on li "View customer" at bounding box center [867, 422] width 67 height 22
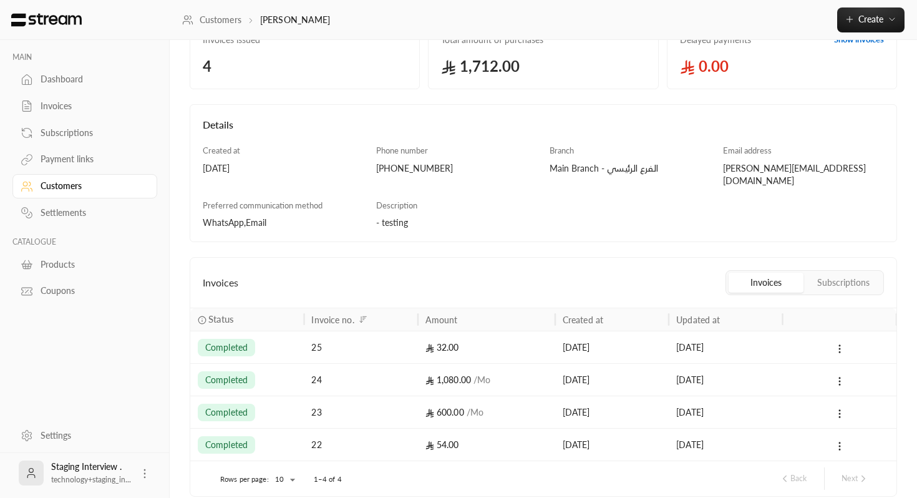
scroll to position [96, 0]
click at [467, 329] on div "32.00" at bounding box center [487, 345] width 122 height 32
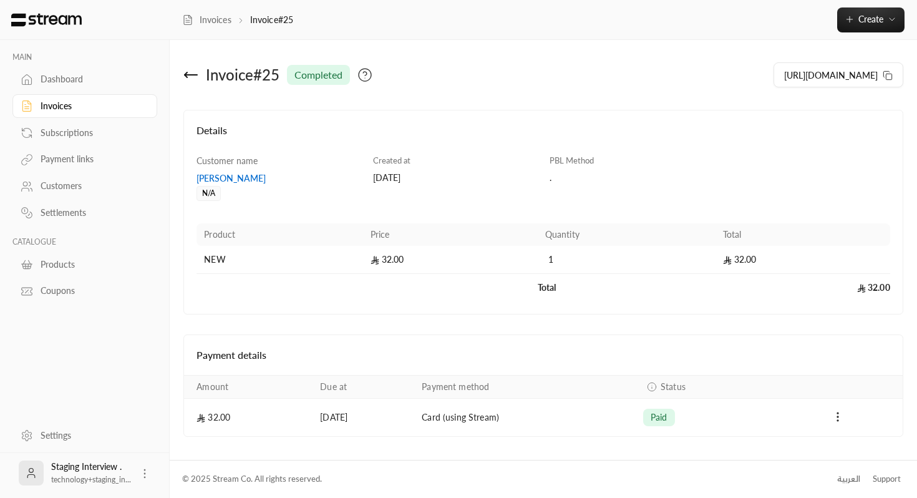
click at [110, 132] on div "Subscriptions" at bounding box center [91, 133] width 101 height 12
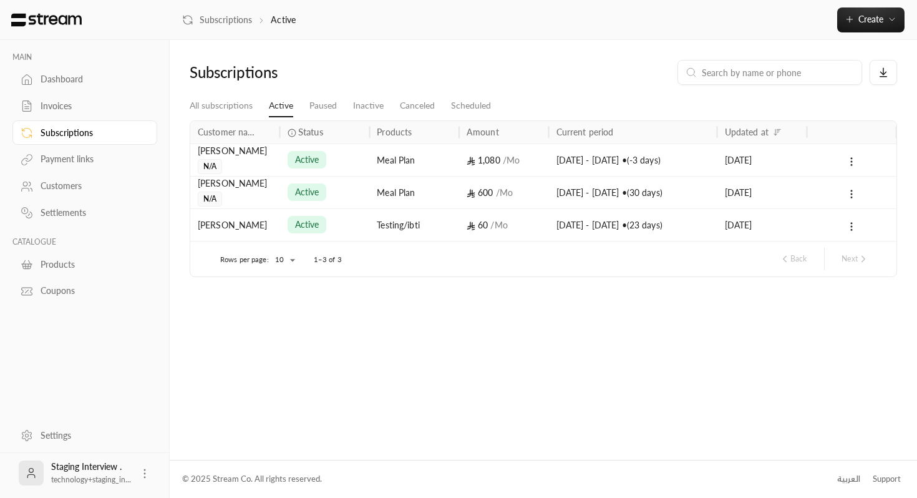
click at [58, 82] on div "Dashboard" at bounding box center [91, 79] width 101 height 12
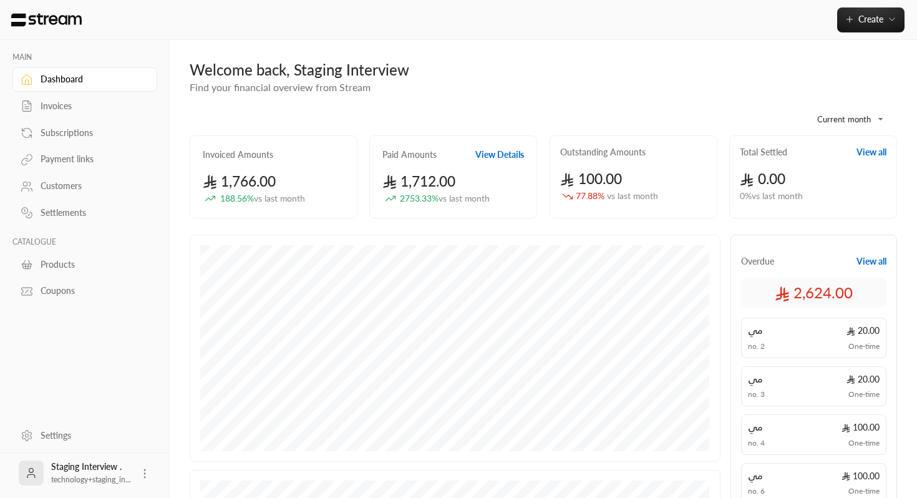
click at [288, 175] on div "1,766.00 188.56 % vs last month" at bounding box center [274, 188] width 142 height 34
click at [515, 157] on button "View Details" at bounding box center [499, 155] width 49 height 12
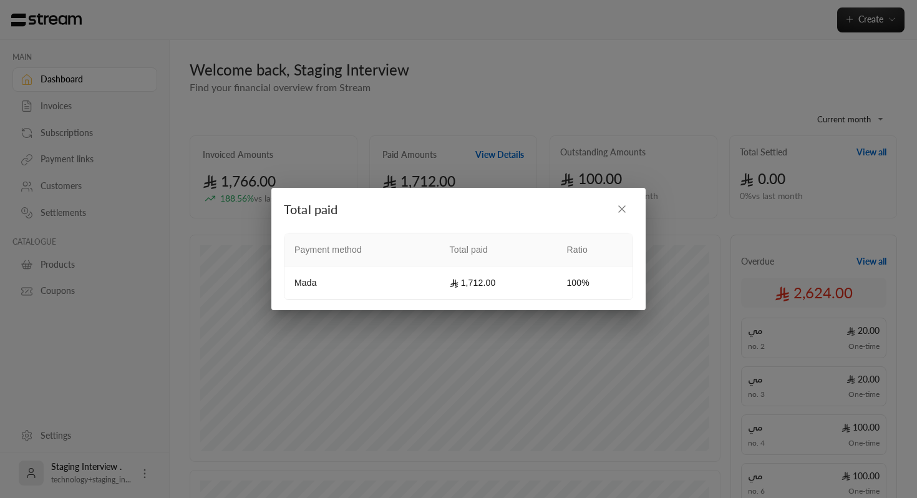
click at [624, 204] on icon "button" at bounding box center [622, 209] width 12 height 12
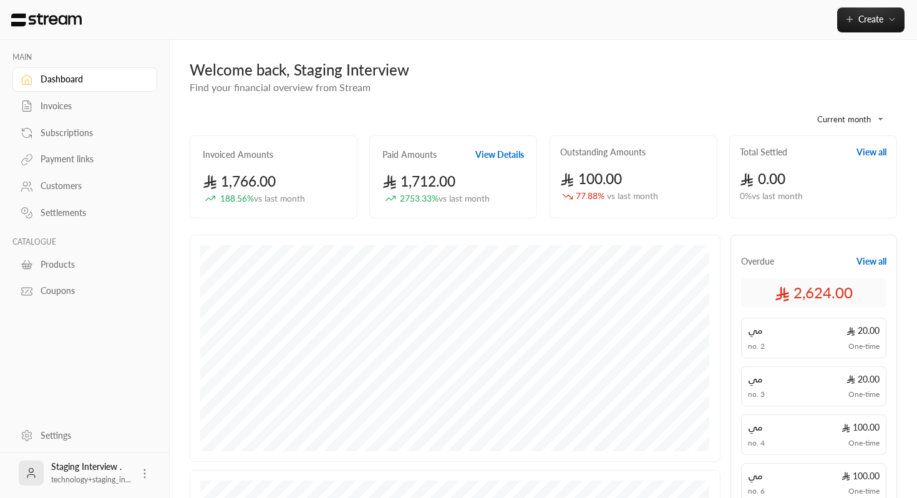
click at [613, 162] on div "Outstanding Amounts 100.00 77.88 % vs last month" at bounding box center [634, 176] width 168 height 83
click at [877, 158] on div "Total Settled View all 0.00 0 % vs last month" at bounding box center [813, 176] width 168 height 83
click at [877, 152] on button "View all" at bounding box center [872, 152] width 30 height 12
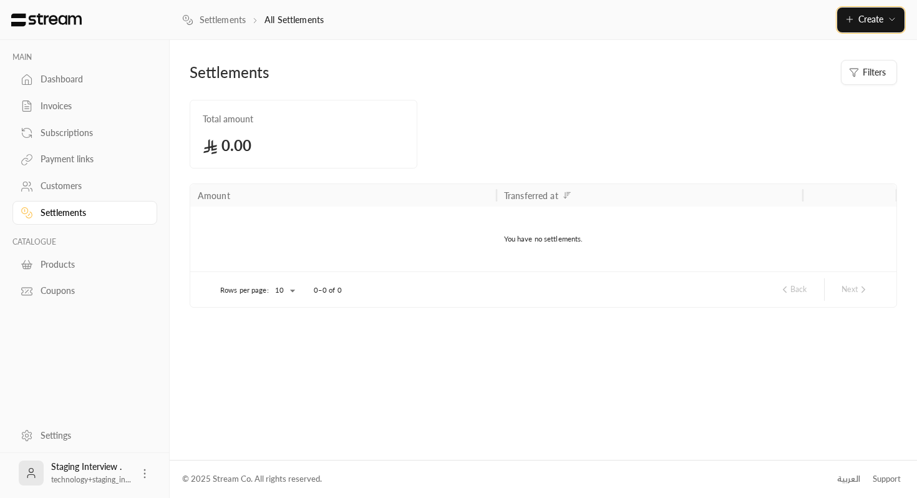
click at [877, 18] on span "Create" at bounding box center [871, 19] width 25 height 11
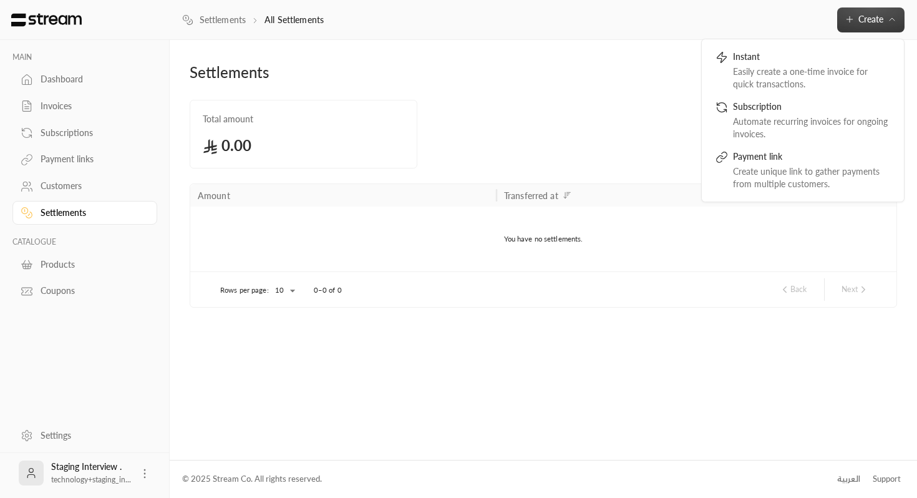
click at [537, 179] on div "Settlements Filters Total amount 0.00 Amount Transferred at You have no settlem…" at bounding box center [544, 184] width 708 height 248
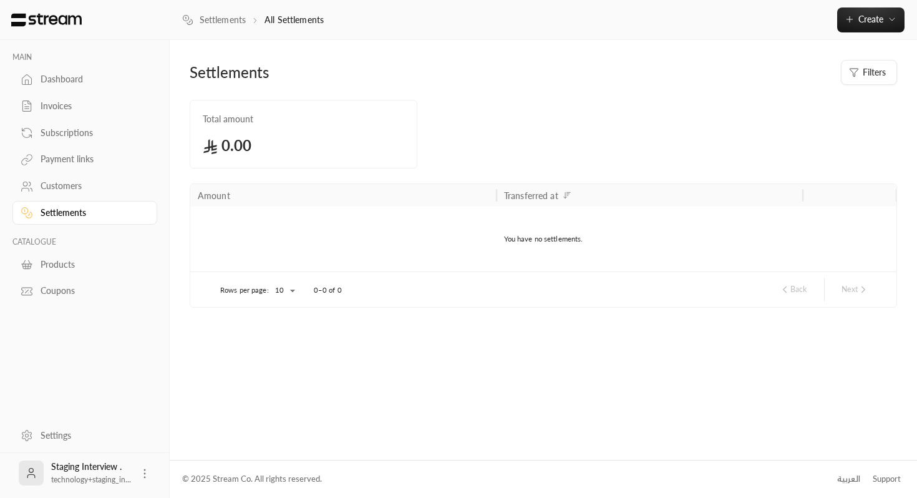
click at [70, 177] on link "Customers" at bounding box center [84, 186] width 145 height 24
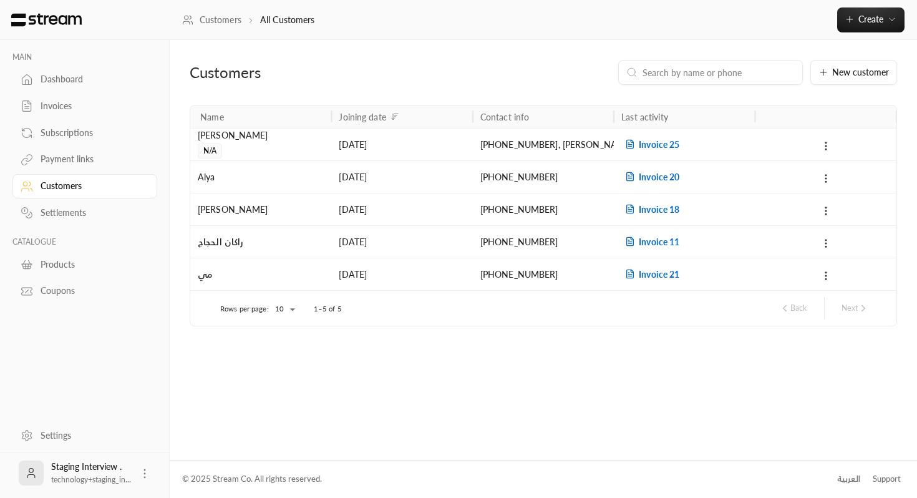
click at [72, 268] on div "Products" at bounding box center [91, 264] width 101 height 12
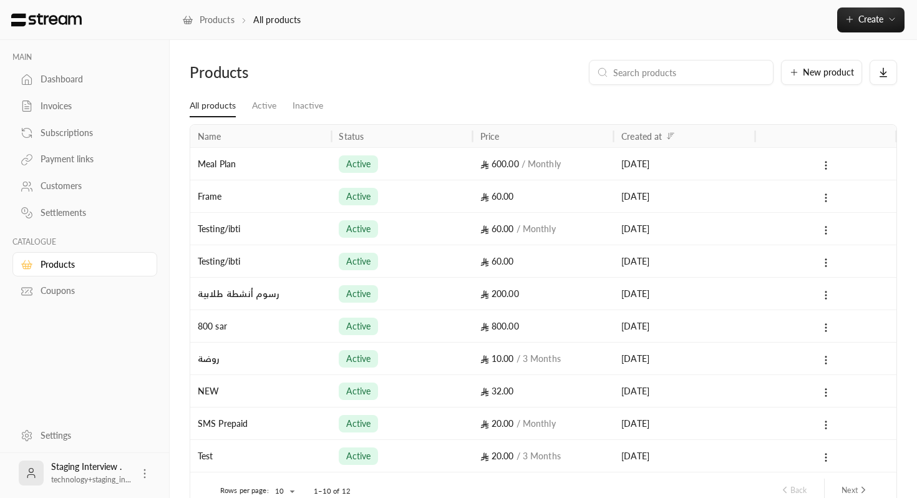
click at [119, 126] on link "Subscriptions" at bounding box center [84, 132] width 145 height 24
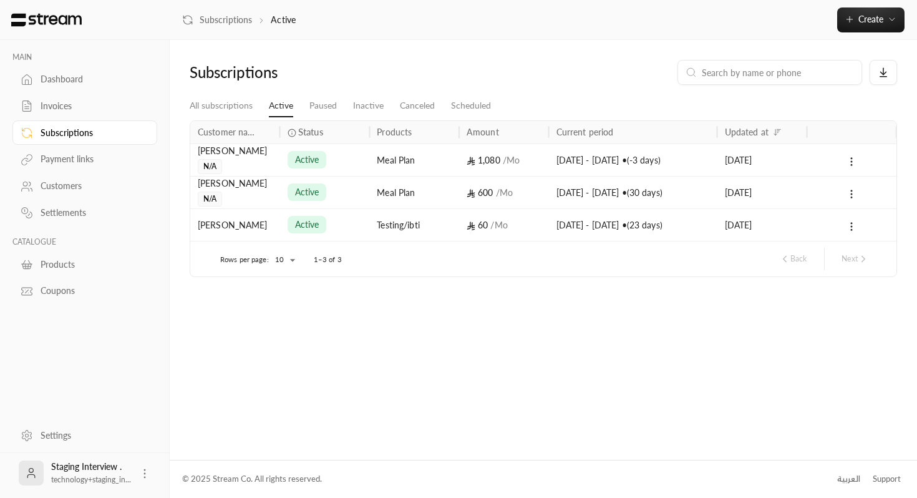
click at [100, 85] on link "Dashboard" at bounding box center [84, 79] width 145 height 24
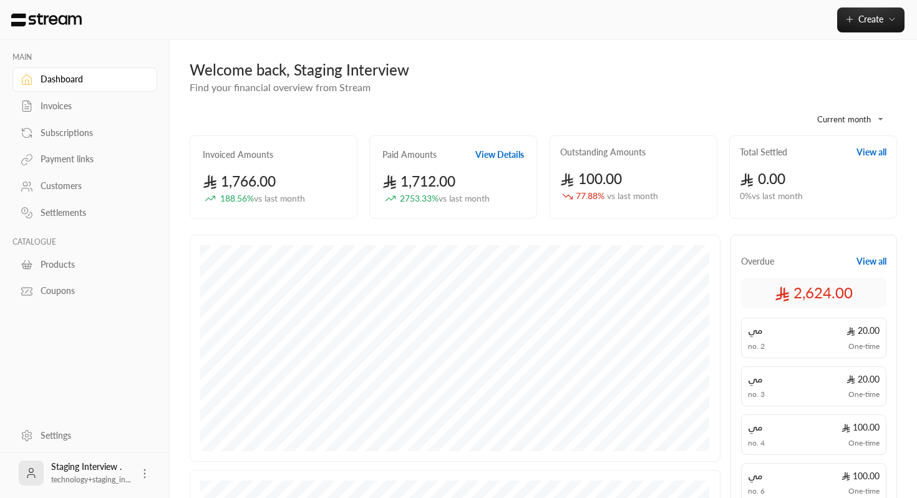
click at [498, 156] on button "View Details" at bounding box center [499, 155] width 49 height 12
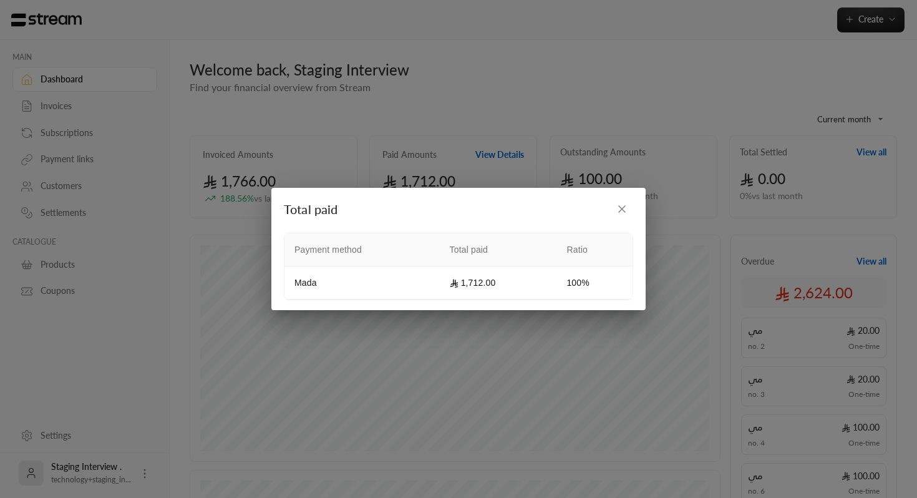
click at [632, 210] on button "button" at bounding box center [622, 209] width 22 height 22
